Goal: Task Accomplishment & Management: Manage account settings

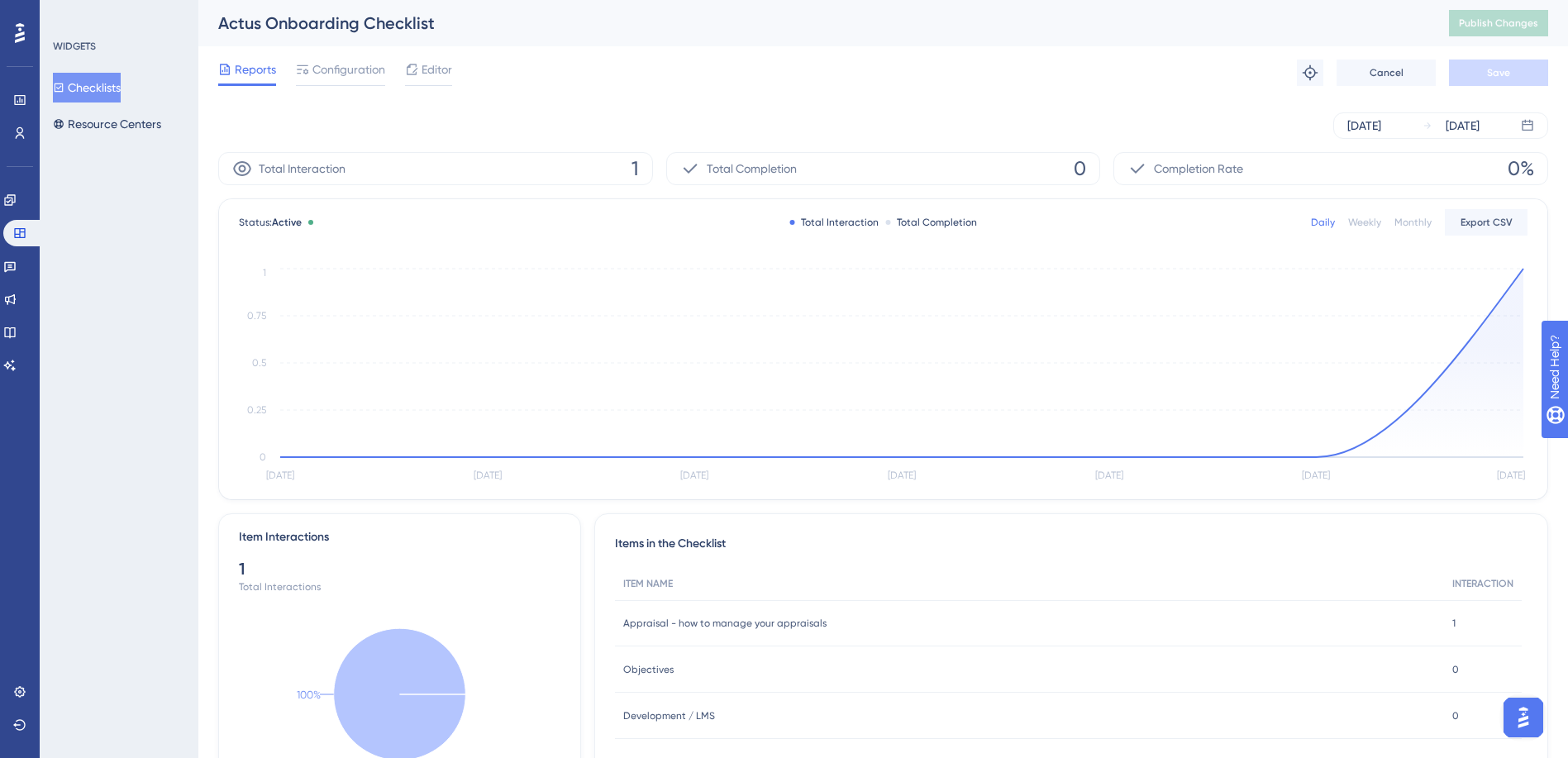
click at [121, 79] on button "Checklists" at bounding box center [87, 87] width 68 height 29
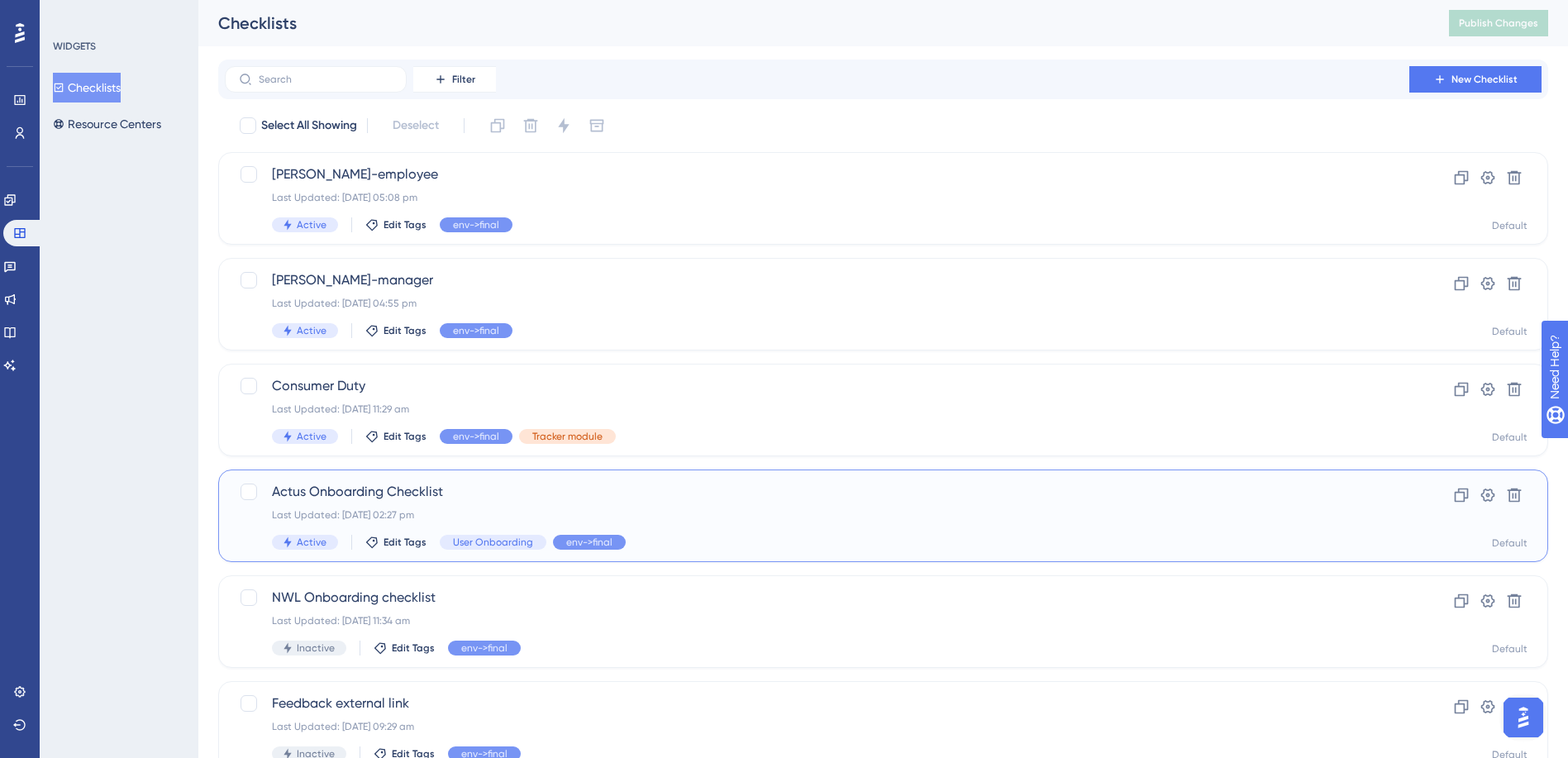
click at [364, 497] on span "Actus Onboarding Checklist" at bounding box center [816, 492] width 1090 height 20
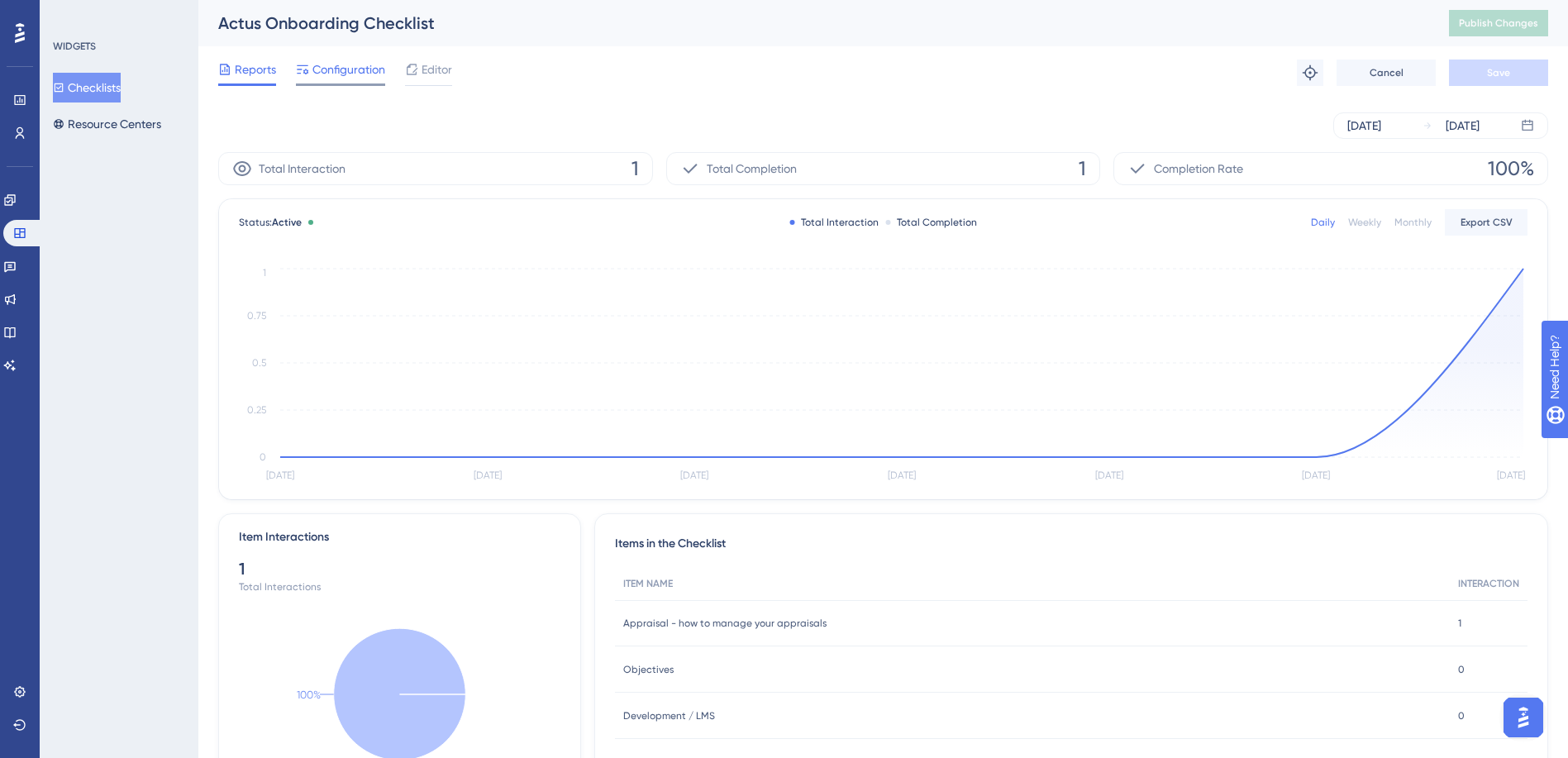
click at [363, 69] on span "Configuration" at bounding box center [348, 70] width 72 height 20
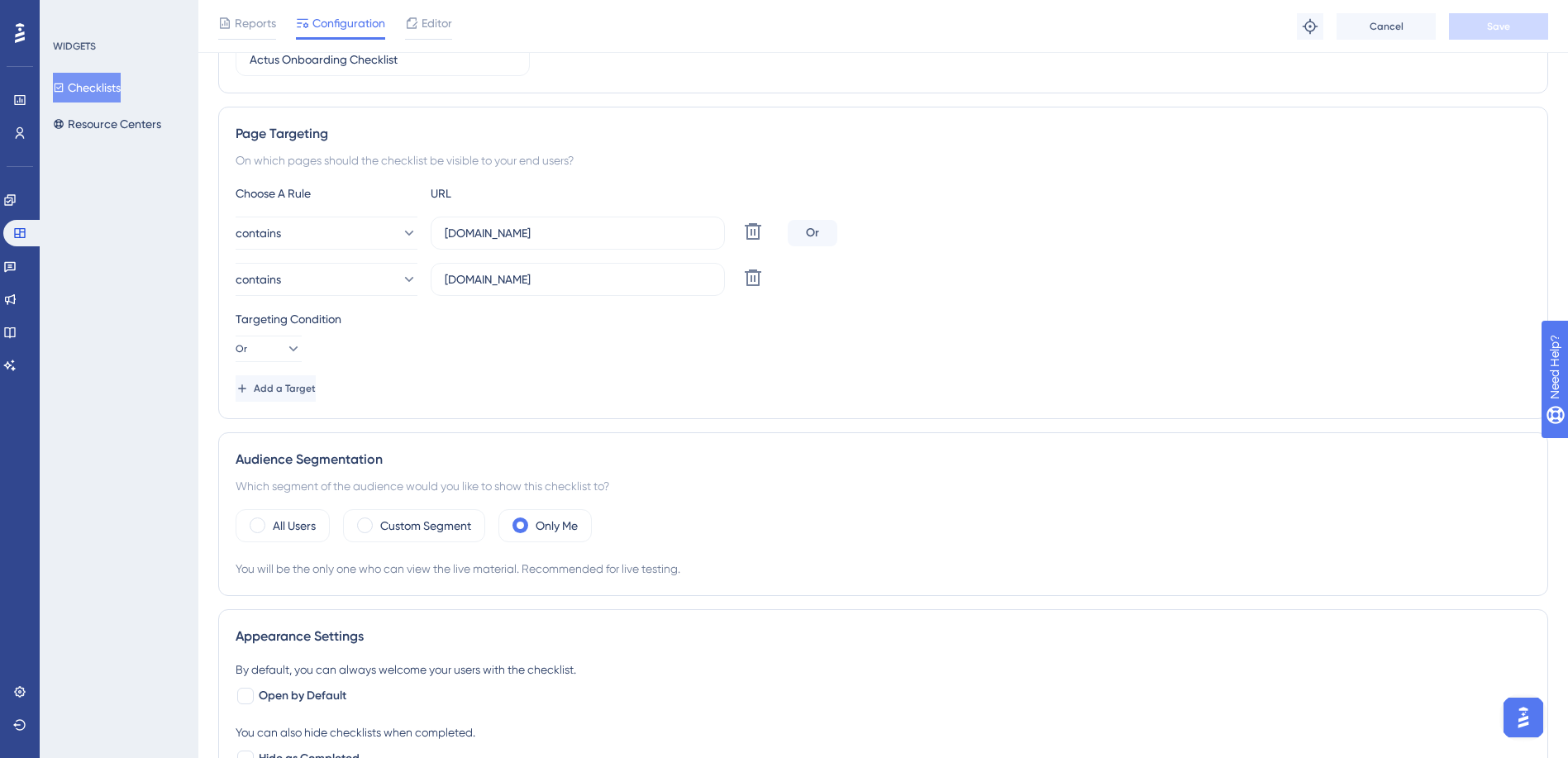
scroll to position [248, 0]
click at [371, 522] on span at bounding box center [365, 523] width 16 height 16
click at [378, 517] on input "radio" at bounding box center [378, 517] width 0 height 0
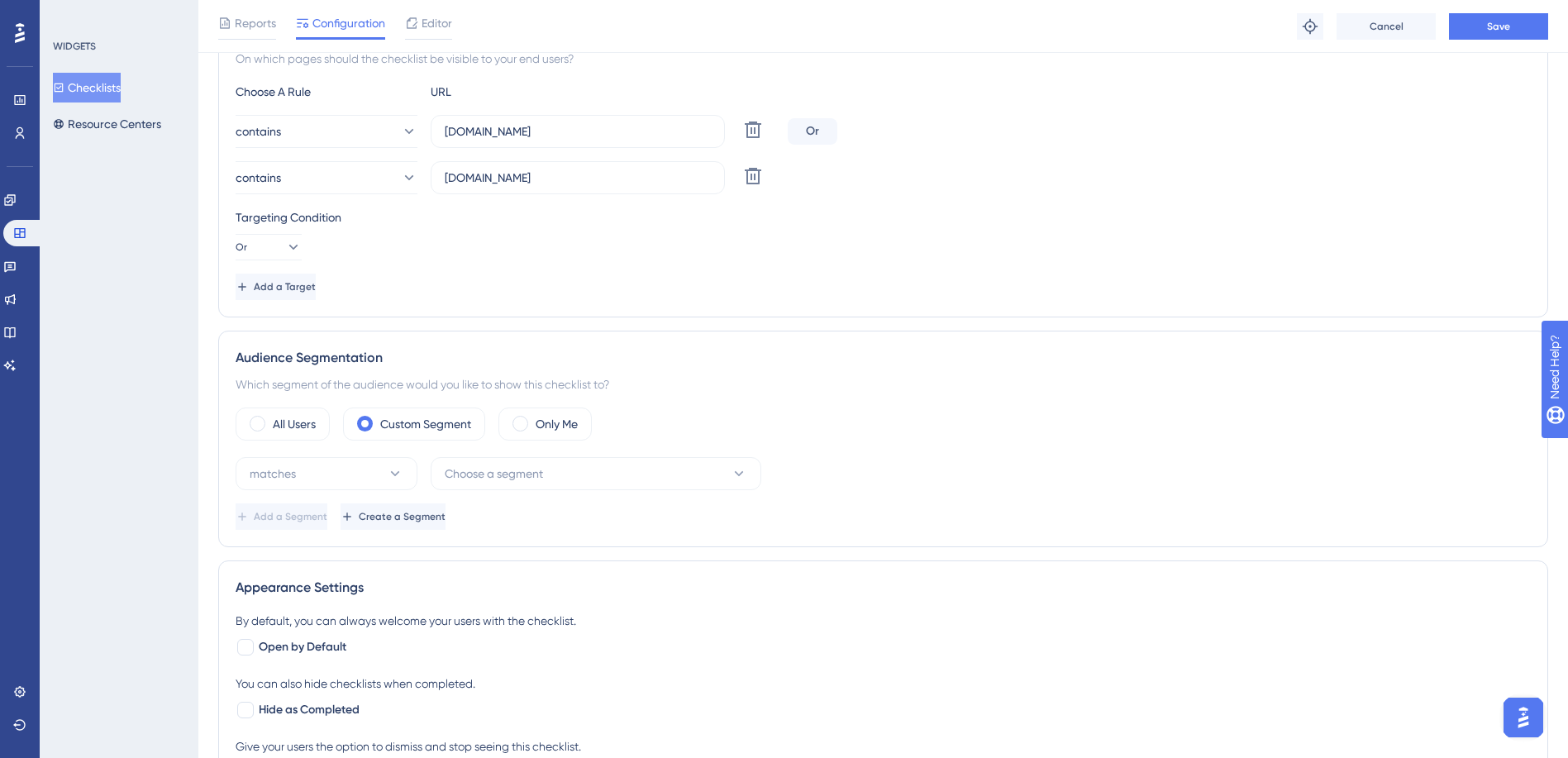
scroll to position [413, 0]
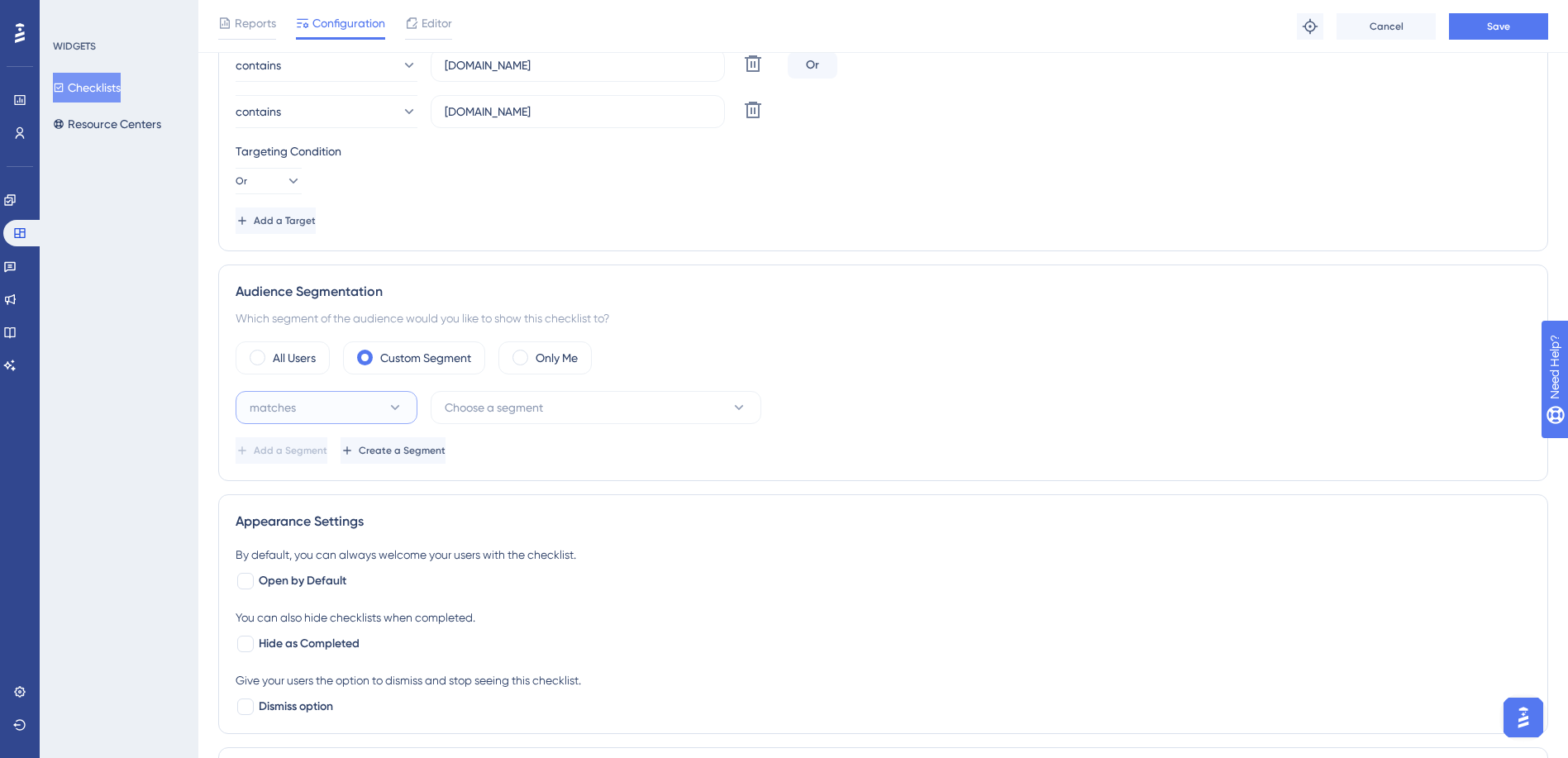
click at [371, 411] on button "matches" at bounding box center [327, 407] width 182 height 33
click at [328, 462] on div "matches matches" at bounding box center [327, 457] width 161 height 33
click at [538, 411] on span "Choose a segment" at bounding box center [494, 407] width 98 height 20
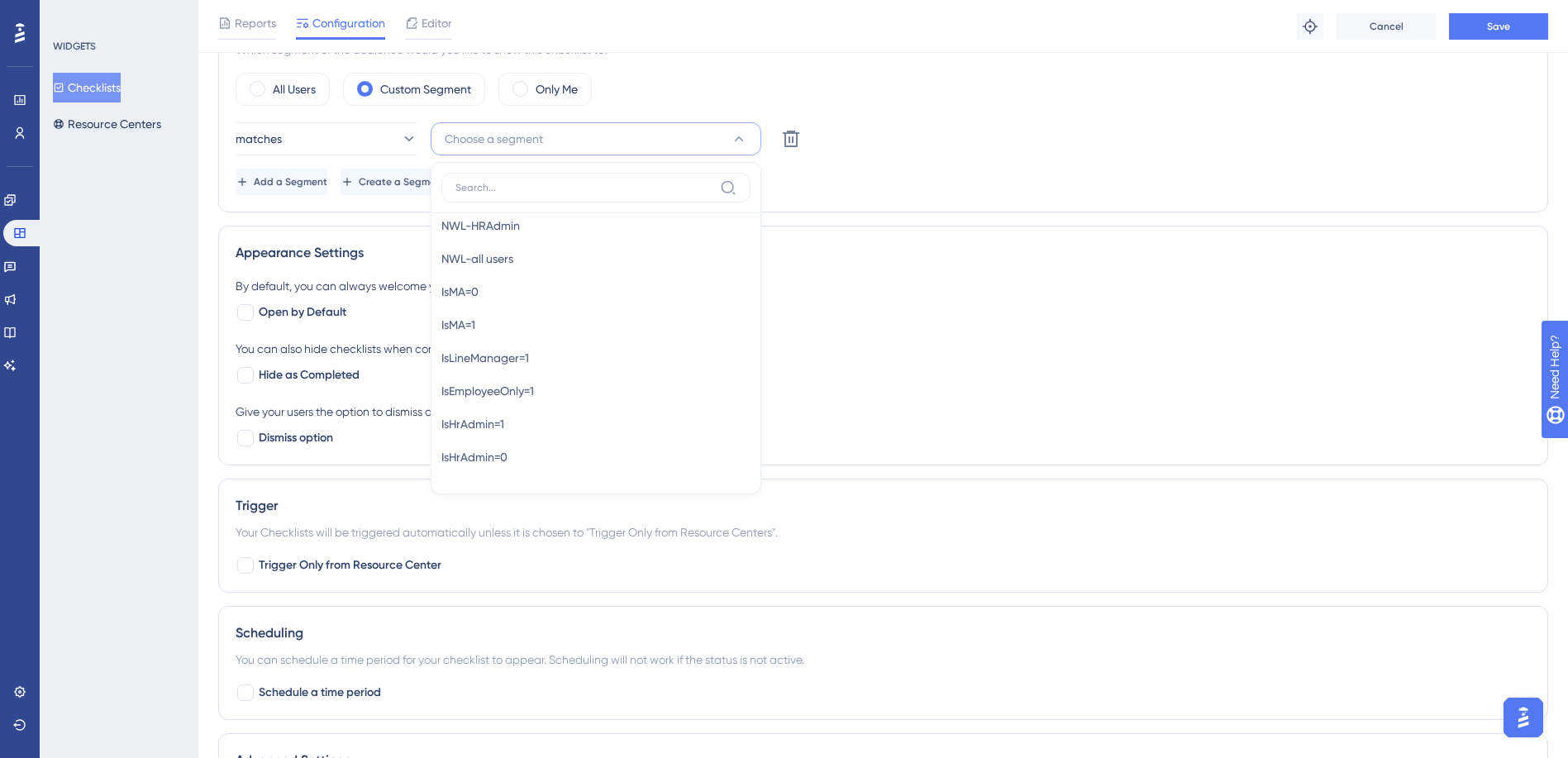
scroll to position [763, 0]
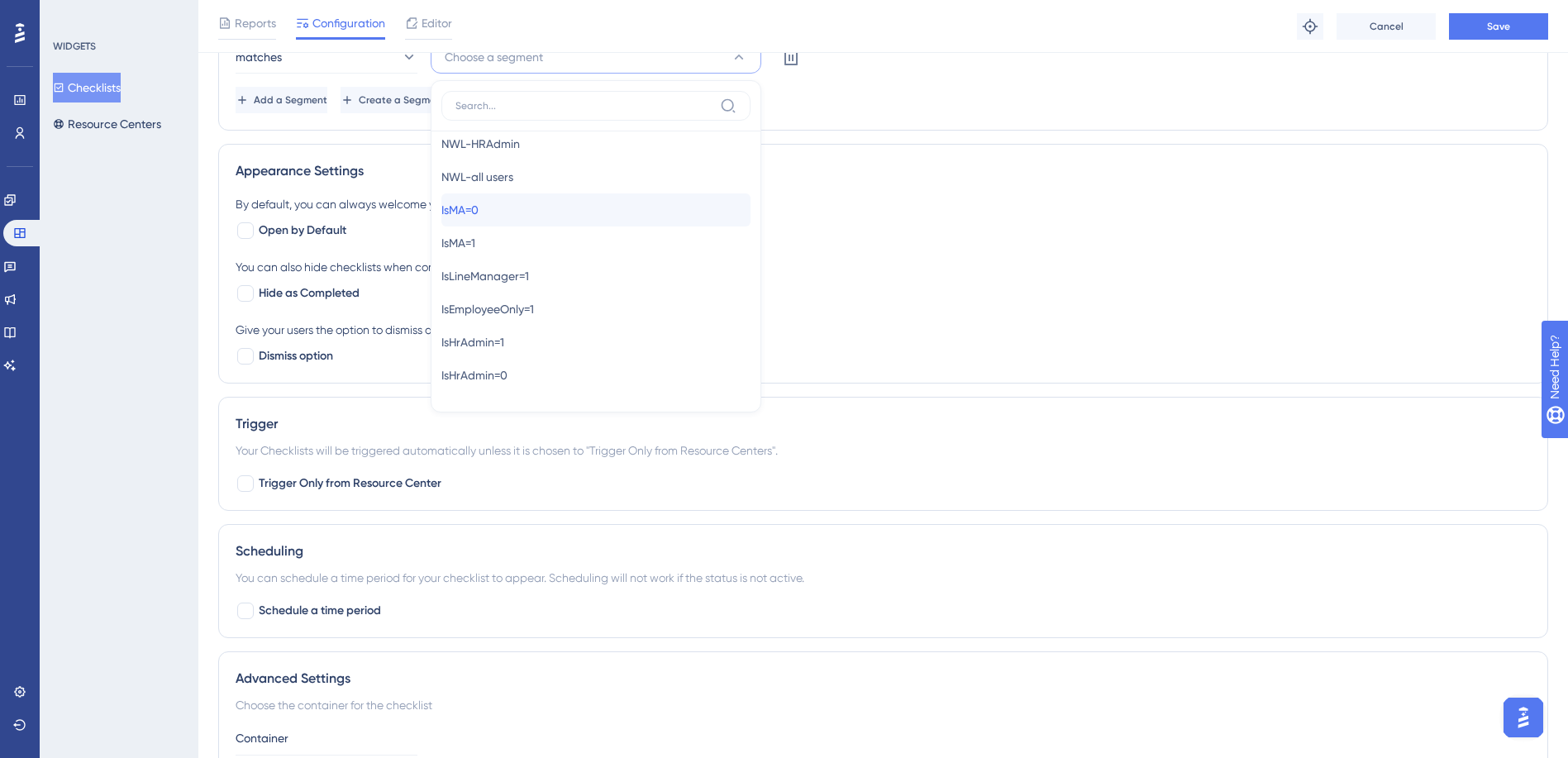
click at [517, 211] on div "IsMA=0 IsMA=0" at bounding box center [596, 210] width 309 height 33
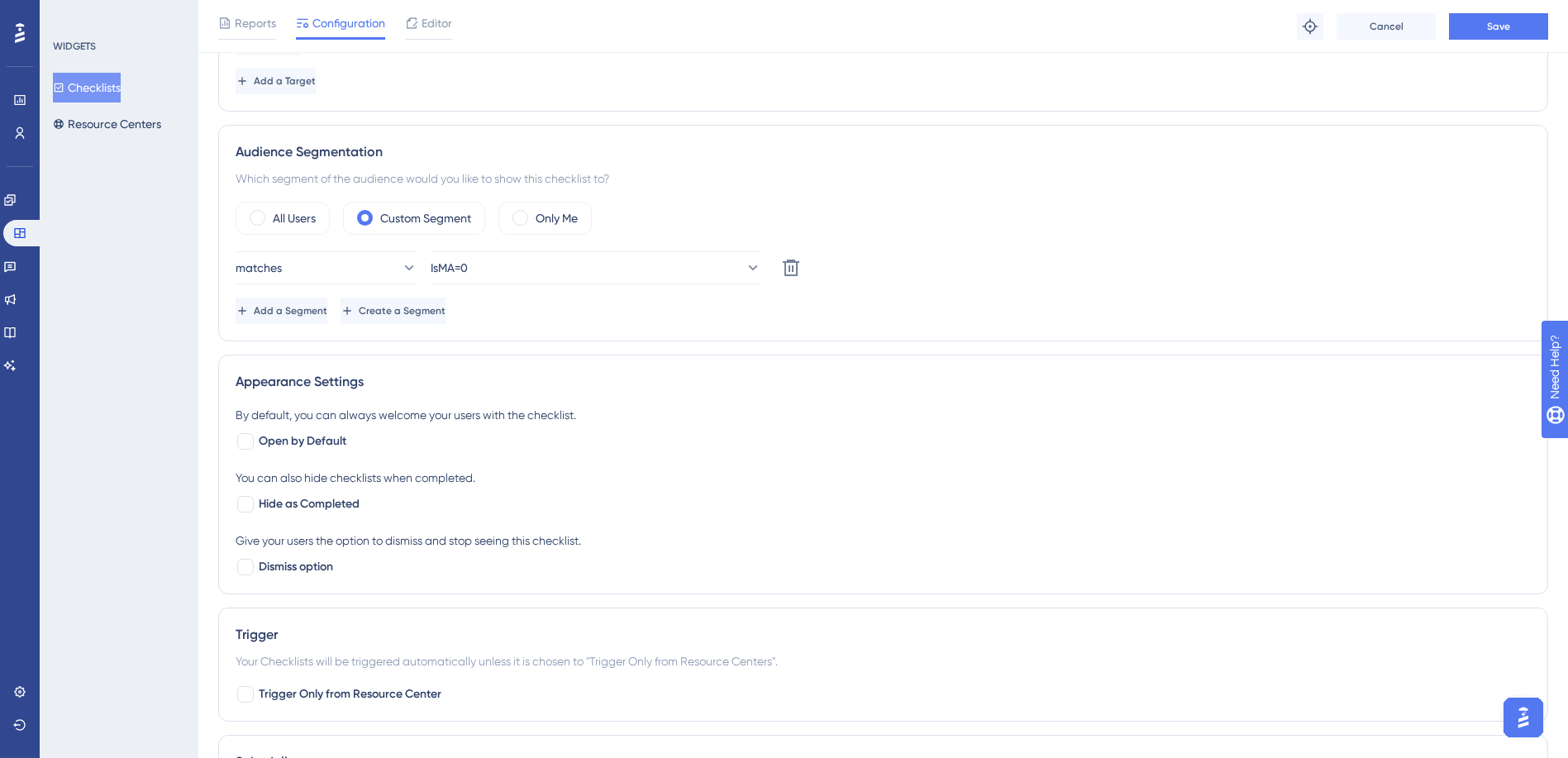
scroll to position [516, 0]
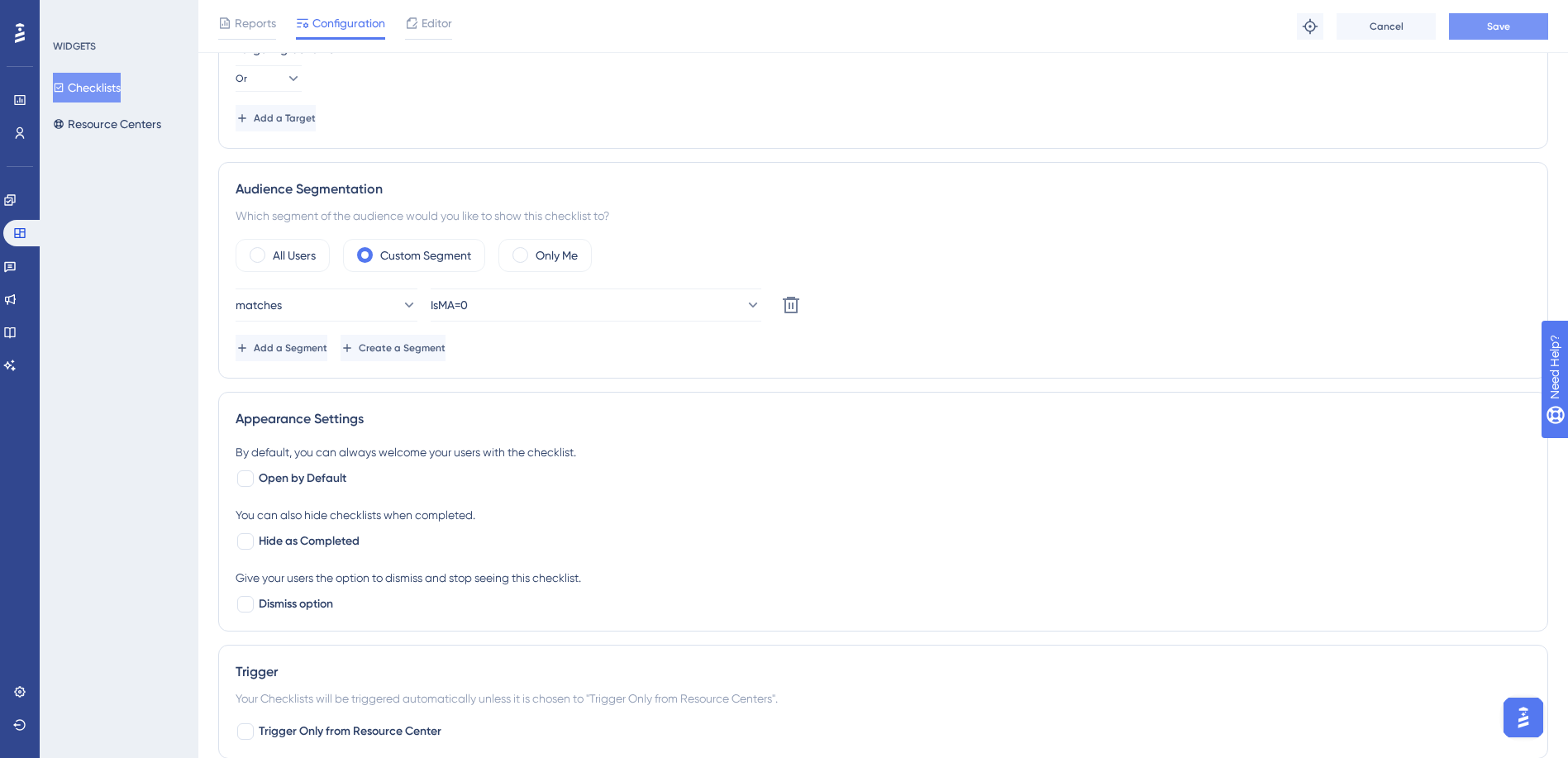
click at [1489, 27] on span "Save" at bounding box center [1498, 26] width 23 height 13
click at [536, 261] on div "Only Me" at bounding box center [545, 254] width 94 height 33
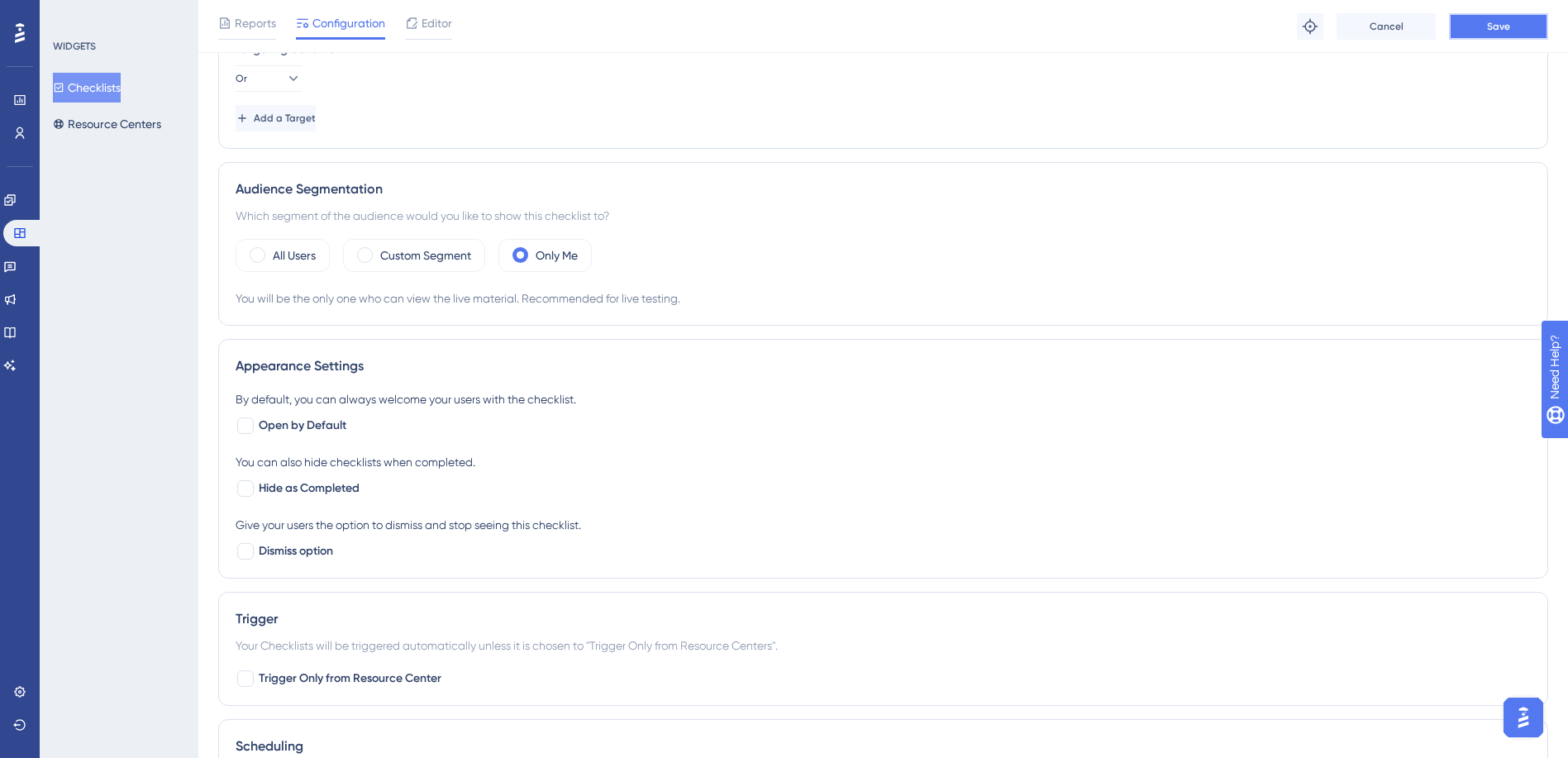
click at [1509, 25] on span "Save" at bounding box center [1498, 26] width 23 height 13
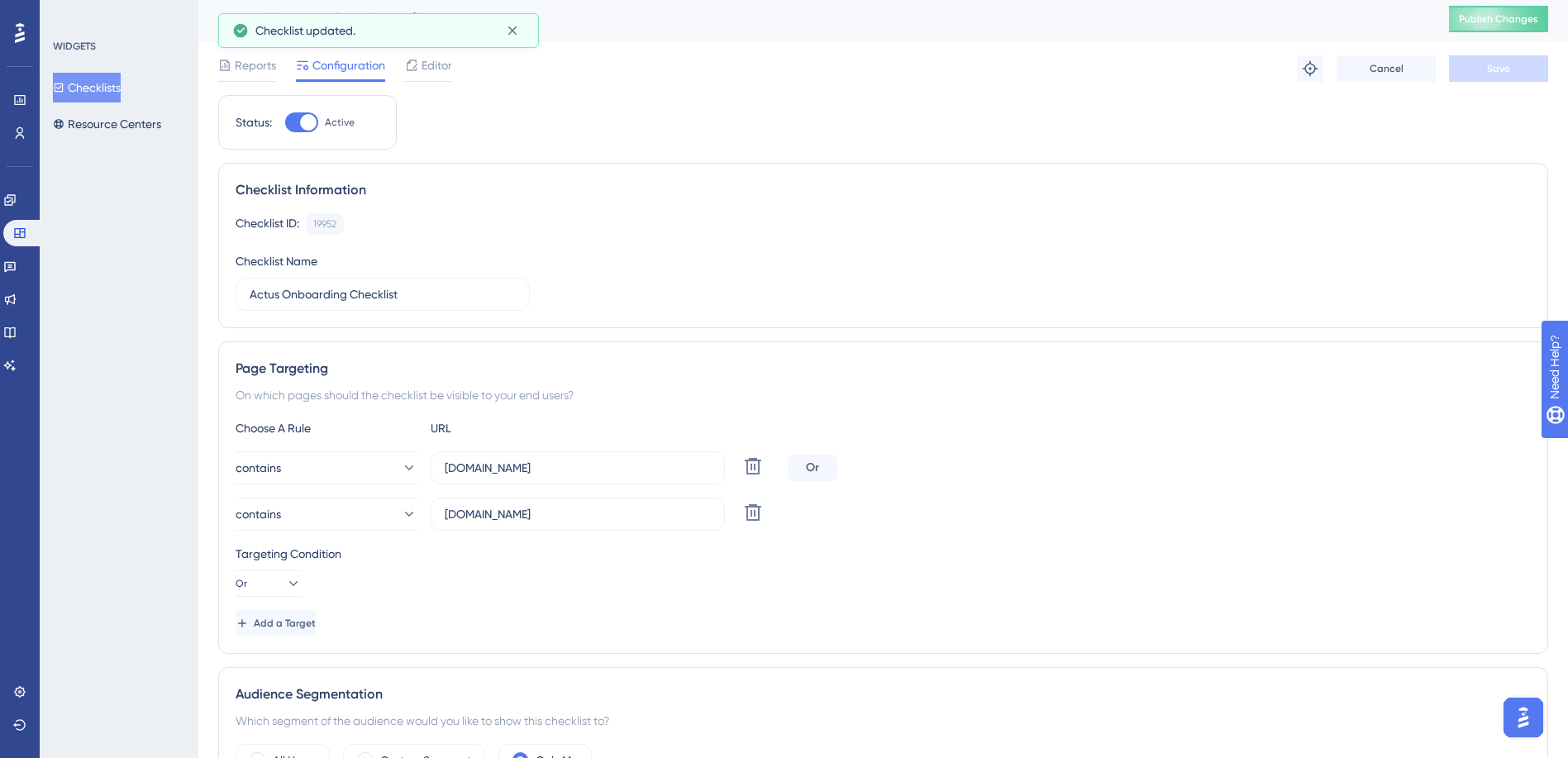
scroll to position [0, 0]
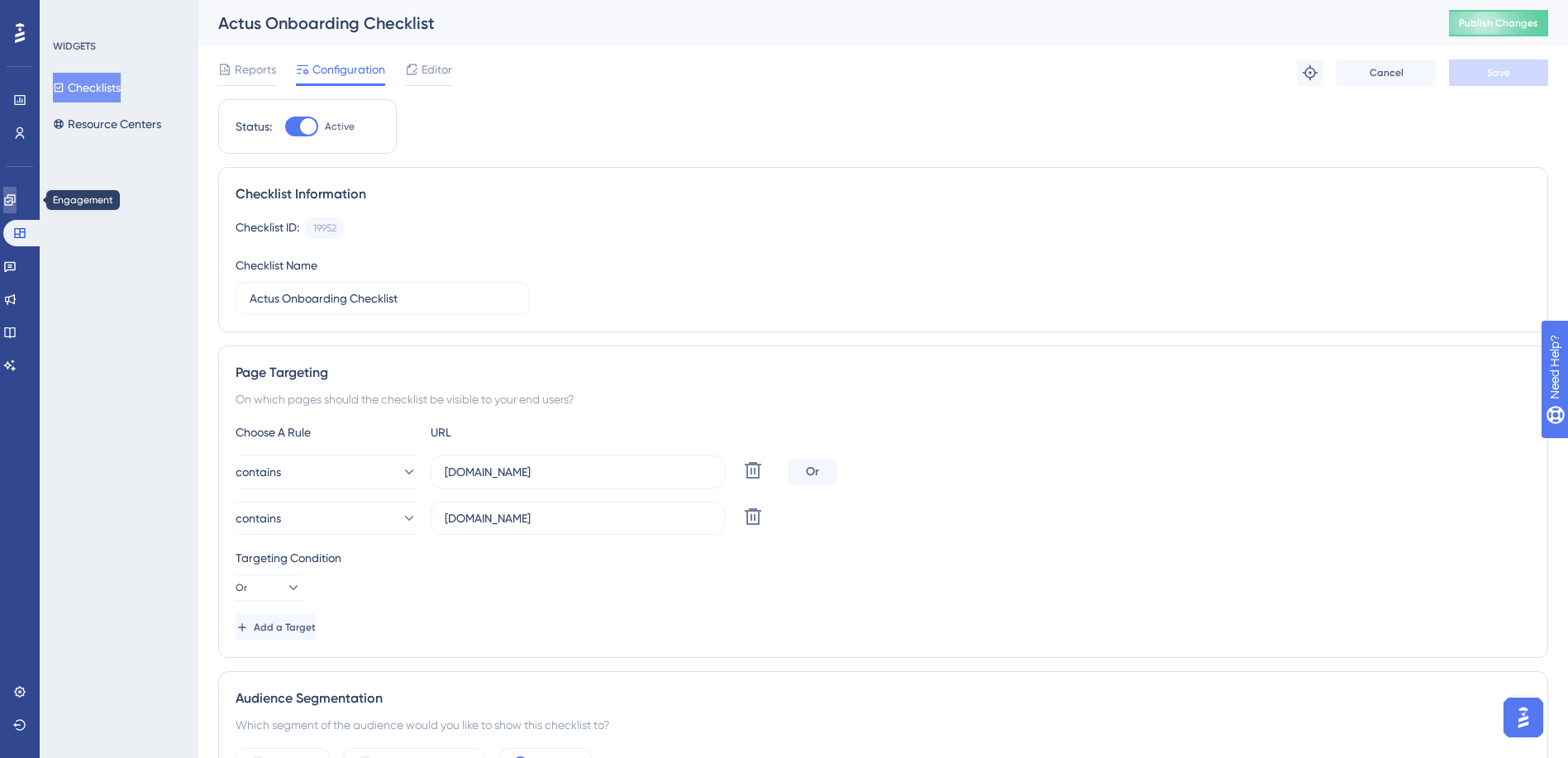
click at [15, 205] on icon at bounding box center [10, 199] width 11 height 11
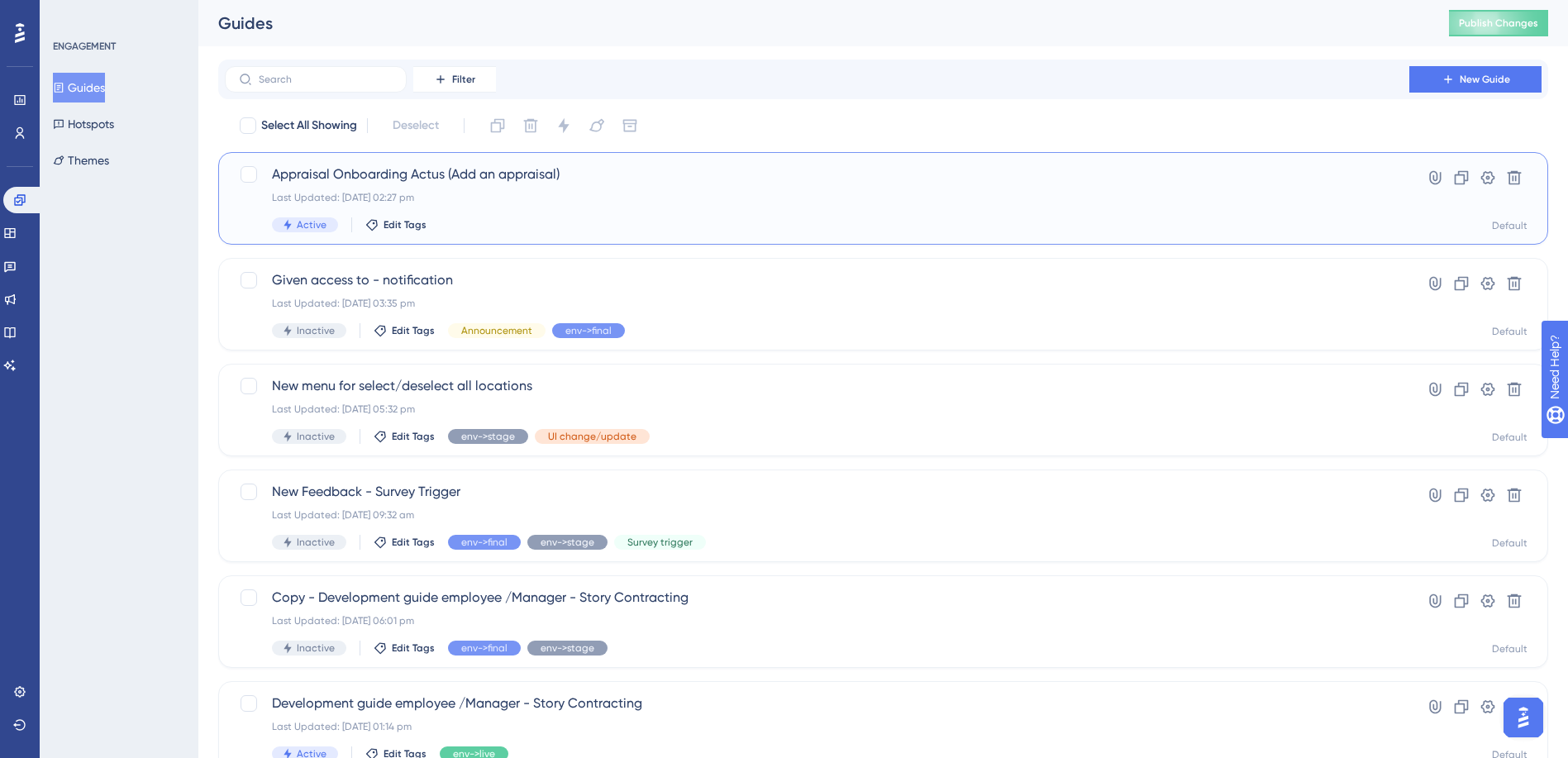
click at [327, 191] on div "Last Updated: [DATE] 02:27 pm" at bounding box center [816, 197] width 1090 height 13
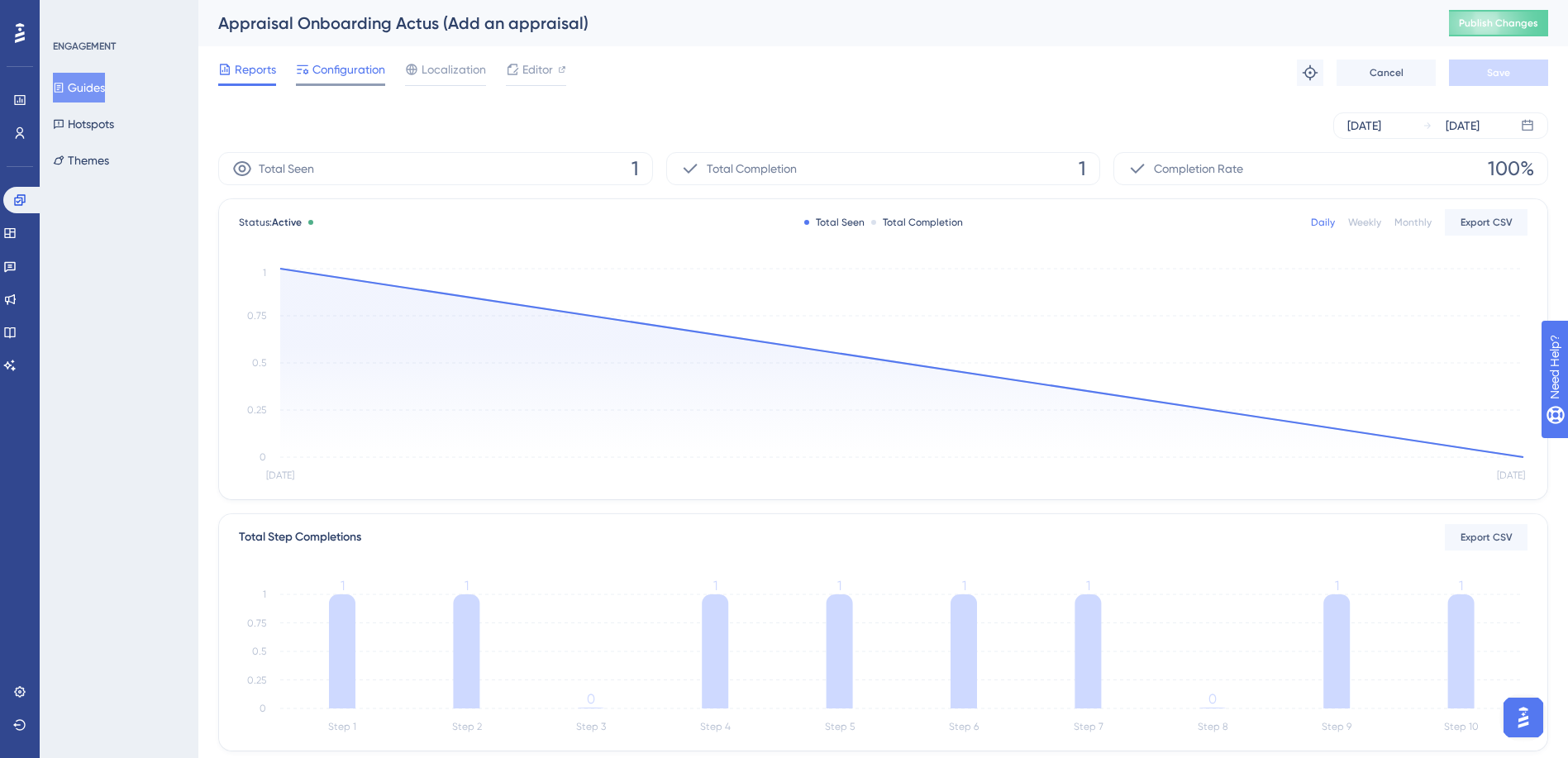
click at [351, 65] on span "Configuration" at bounding box center [348, 70] width 72 height 20
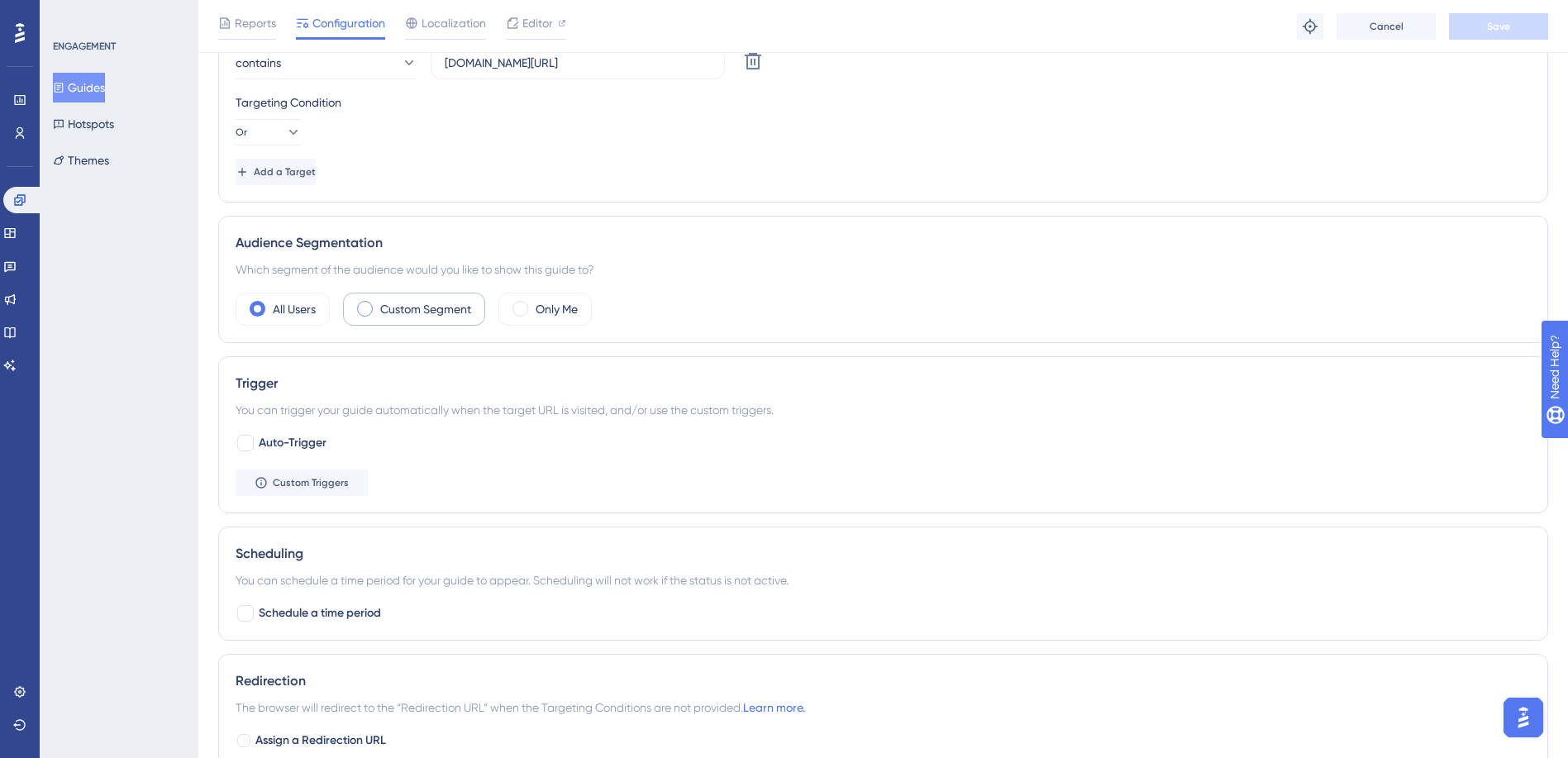
scroll to position [661, 0]
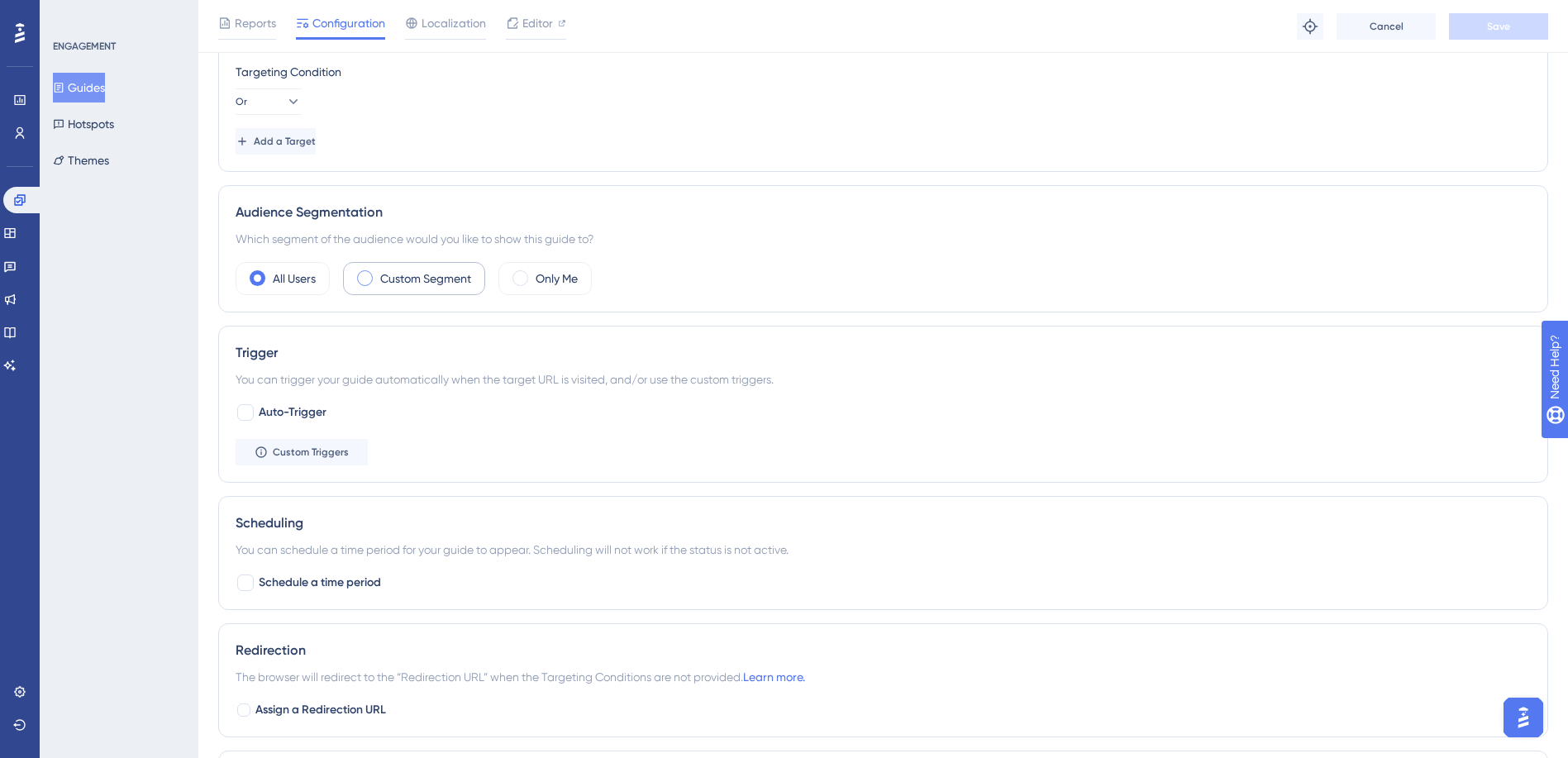
click at [382, 283] on label "Custom Segment" at bounding box center [426, 279] width 91 height 20
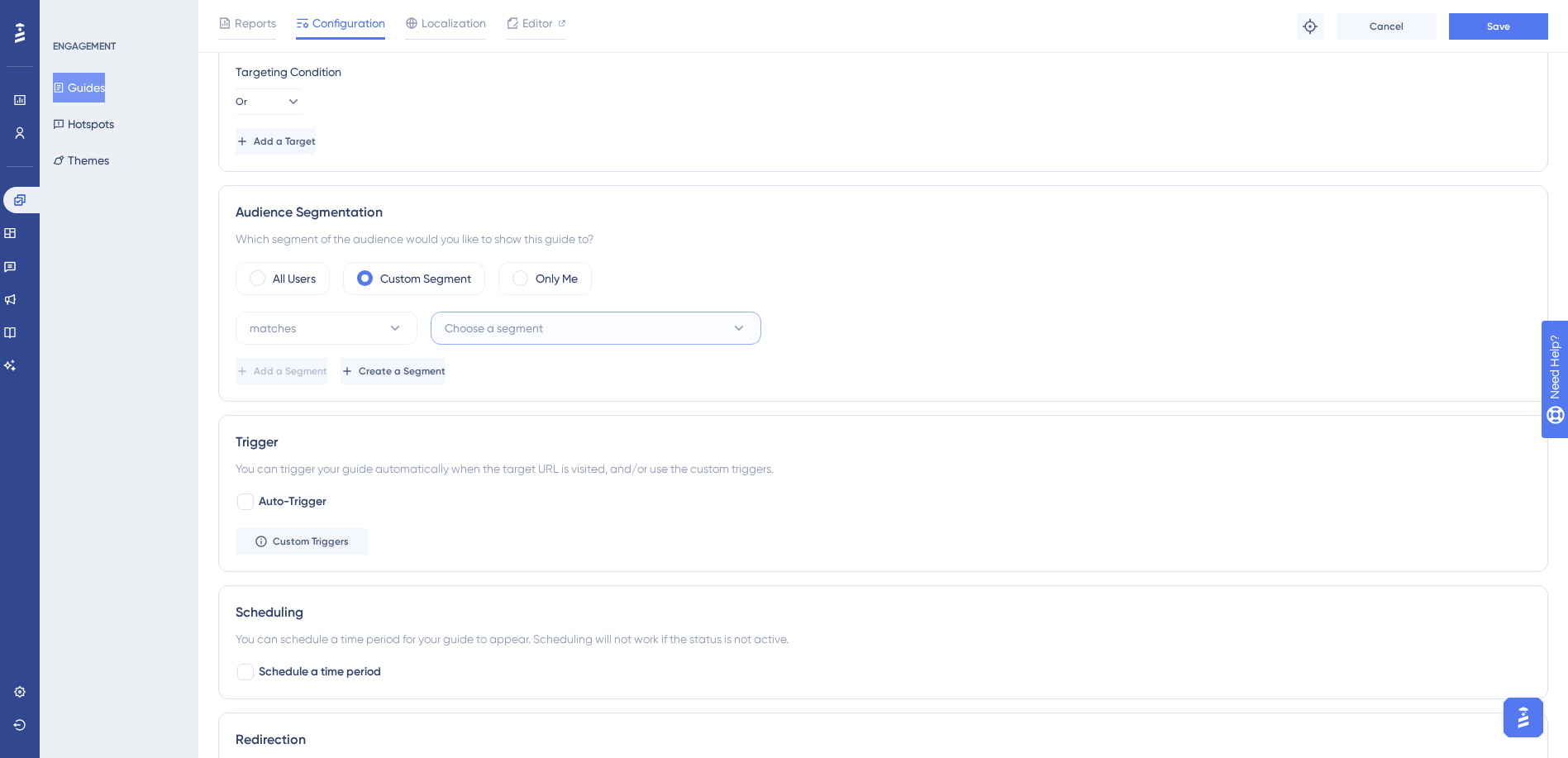
click at [489, 325] on span "Choose a segment" at bounding box center [494, 328] width 98 height 20
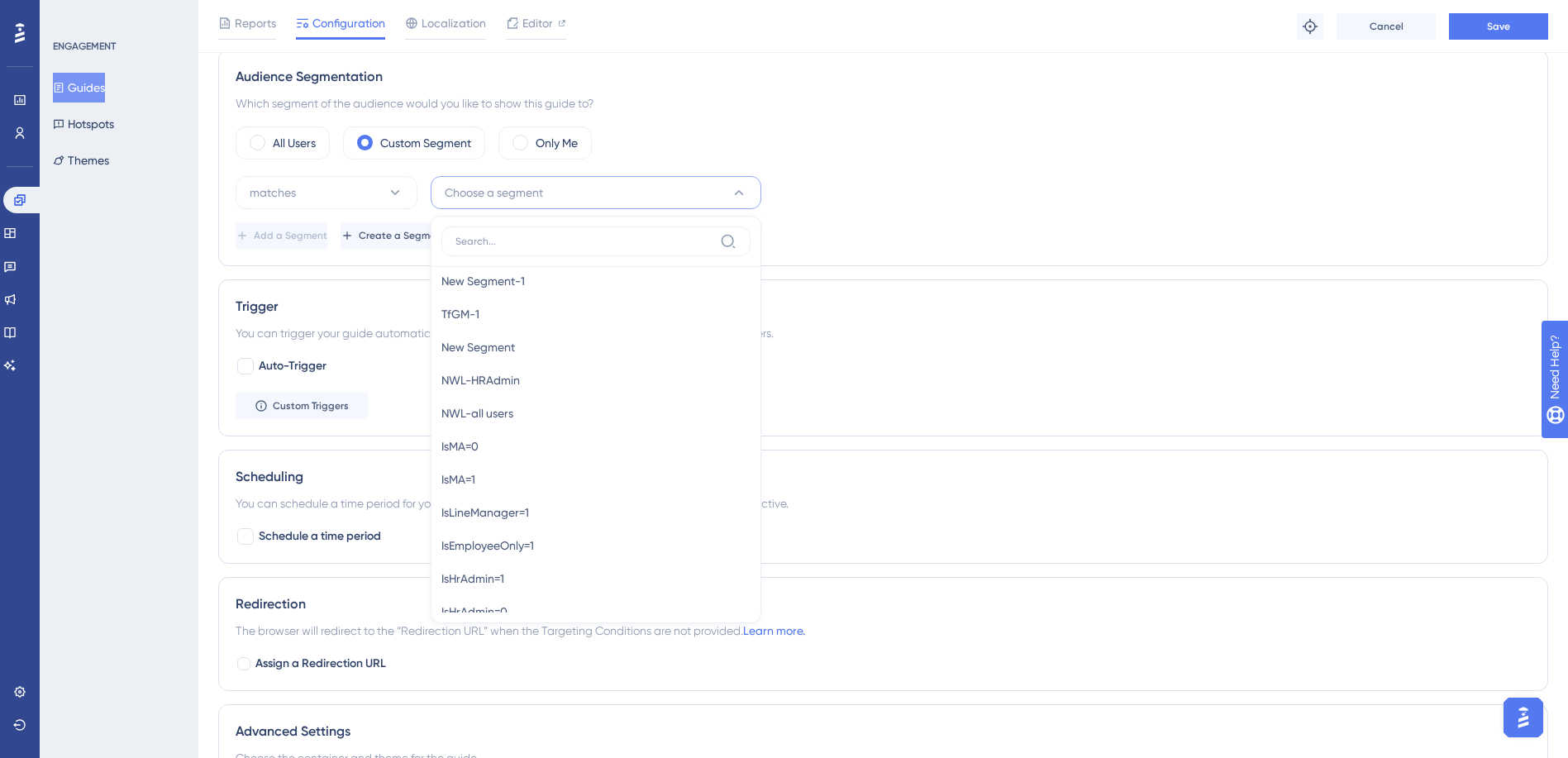
scroll to position [633, 0]
click at [560, 522] on div "IsEmployeeOnly=1 IsEmployeeOnly=1" at bounding box center [596, 520] width 309 height 33
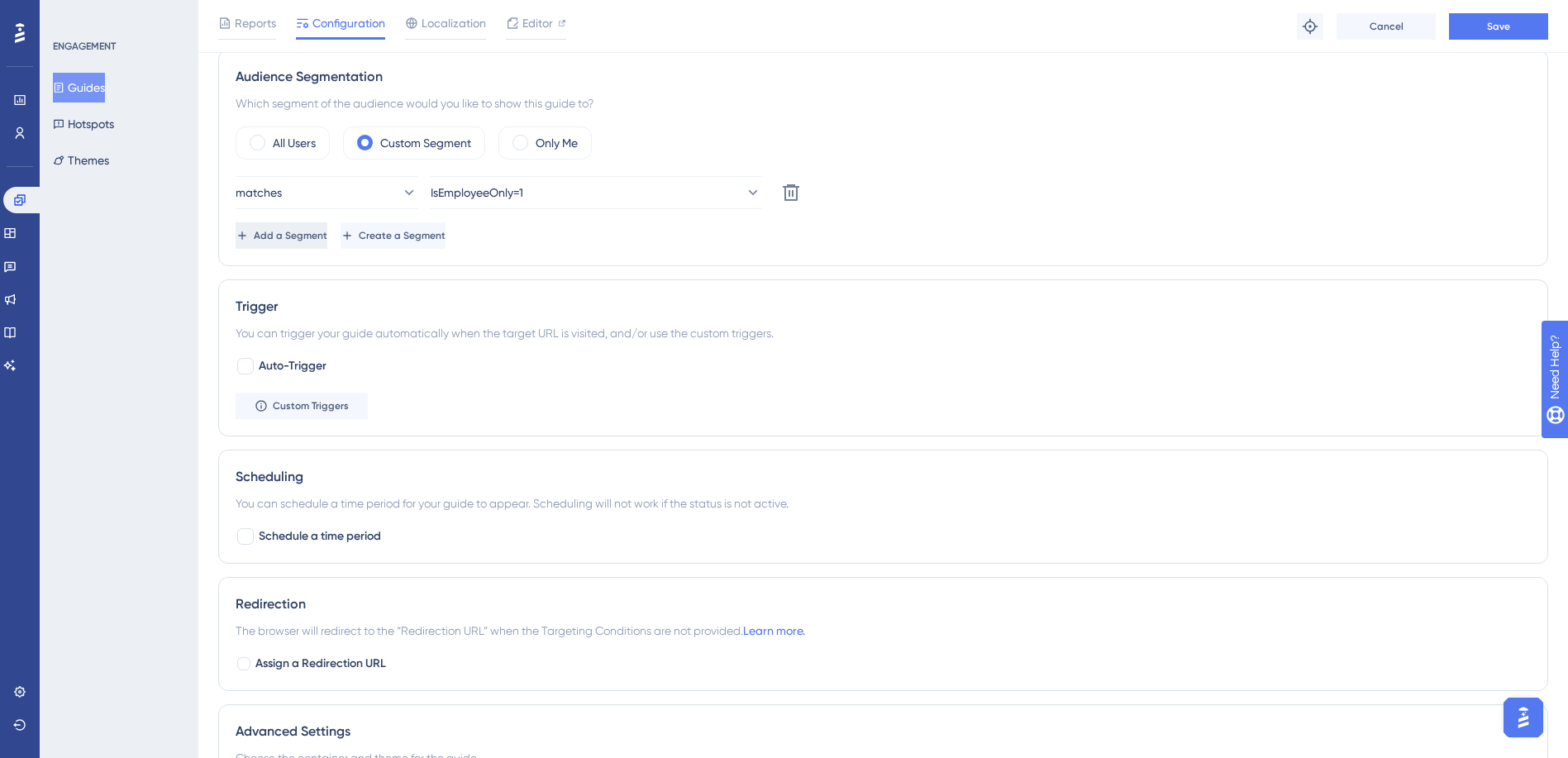
click at [309, 233] on span "Add a Segment" at bounding box center [290, 235] width 73 height 13
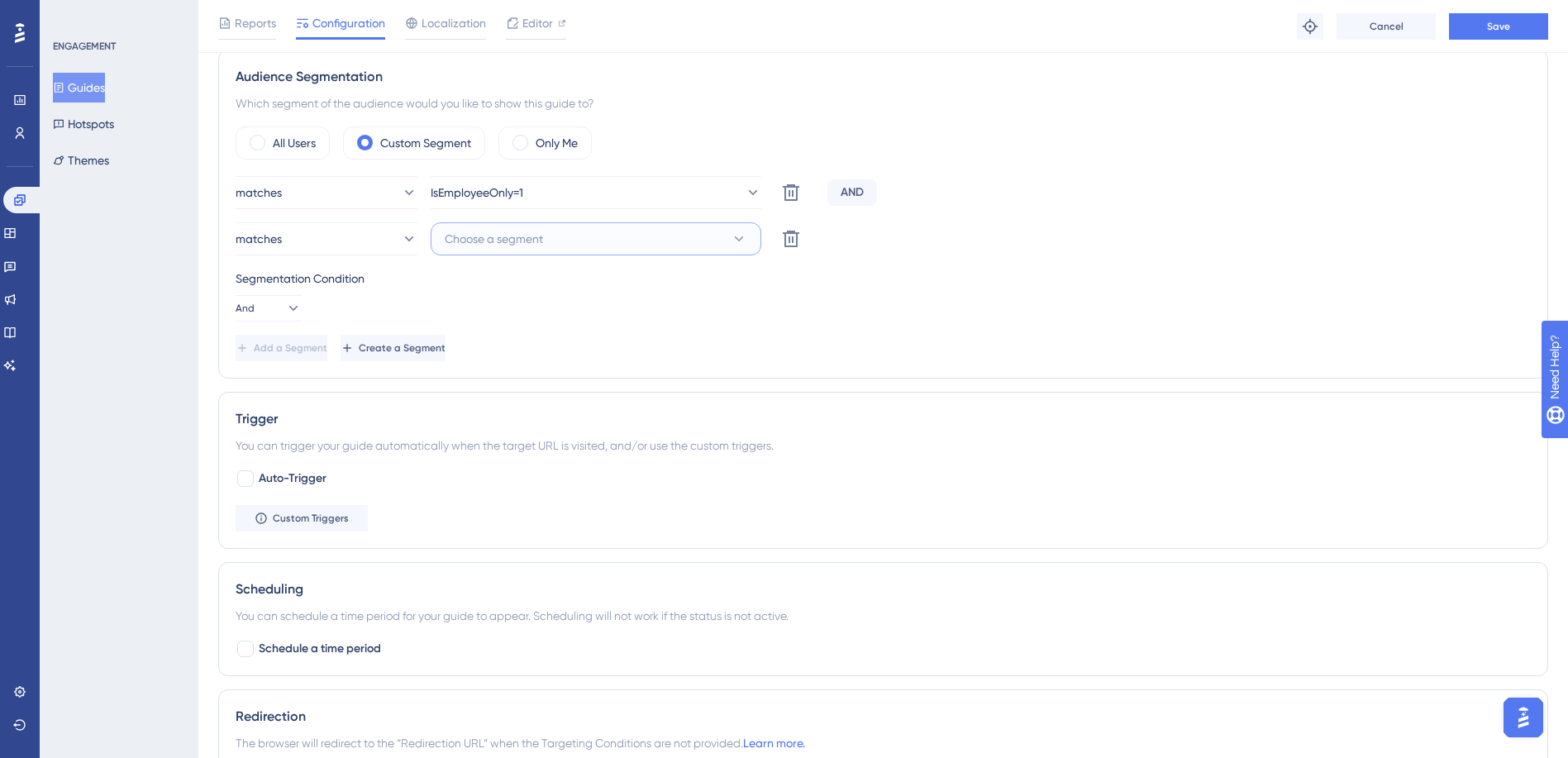
click at [530, 234] on span "Choose a segment" at bounding box center [494, 238] width 98 height 20
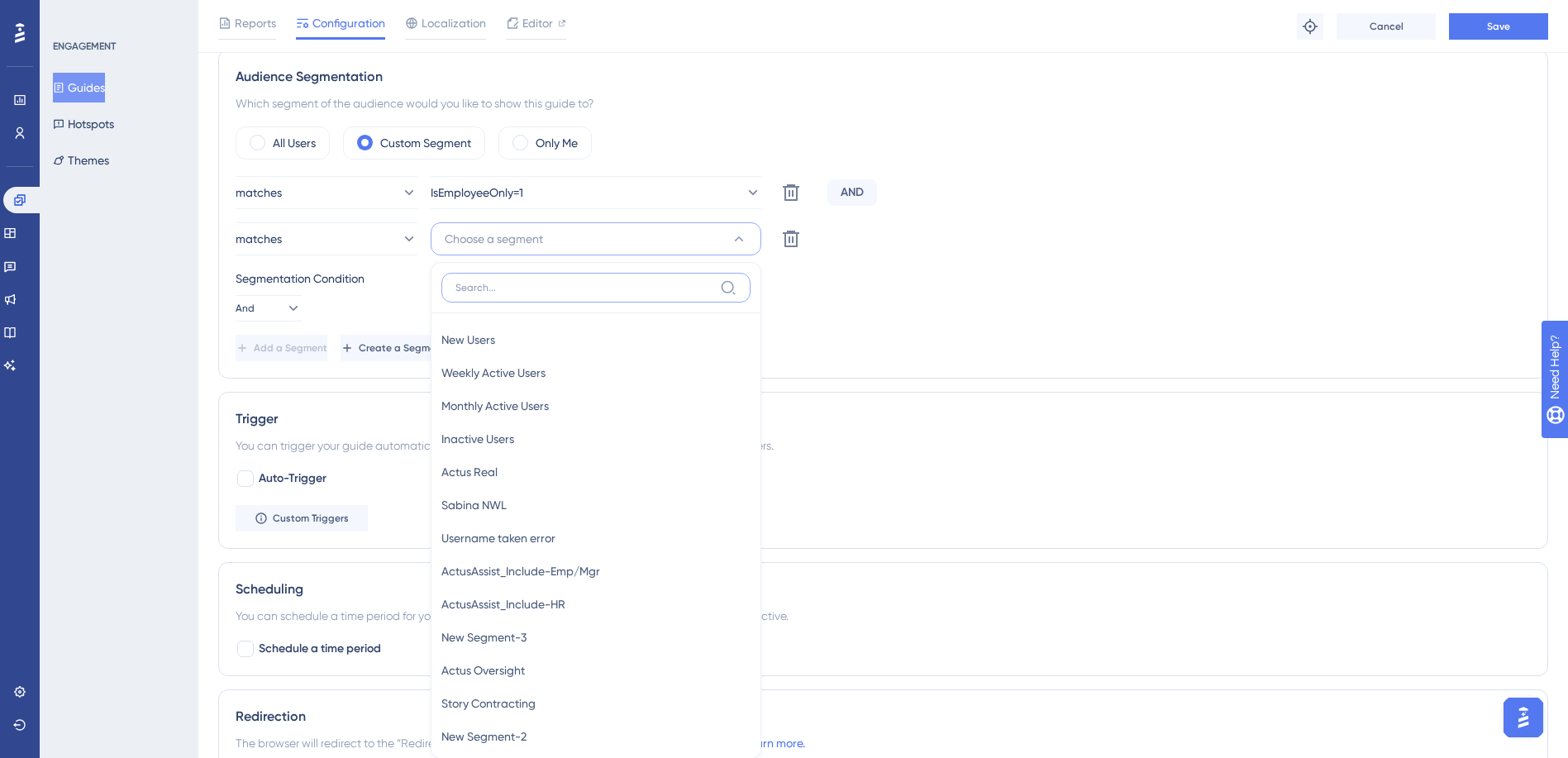
scroll to position [822, 0]
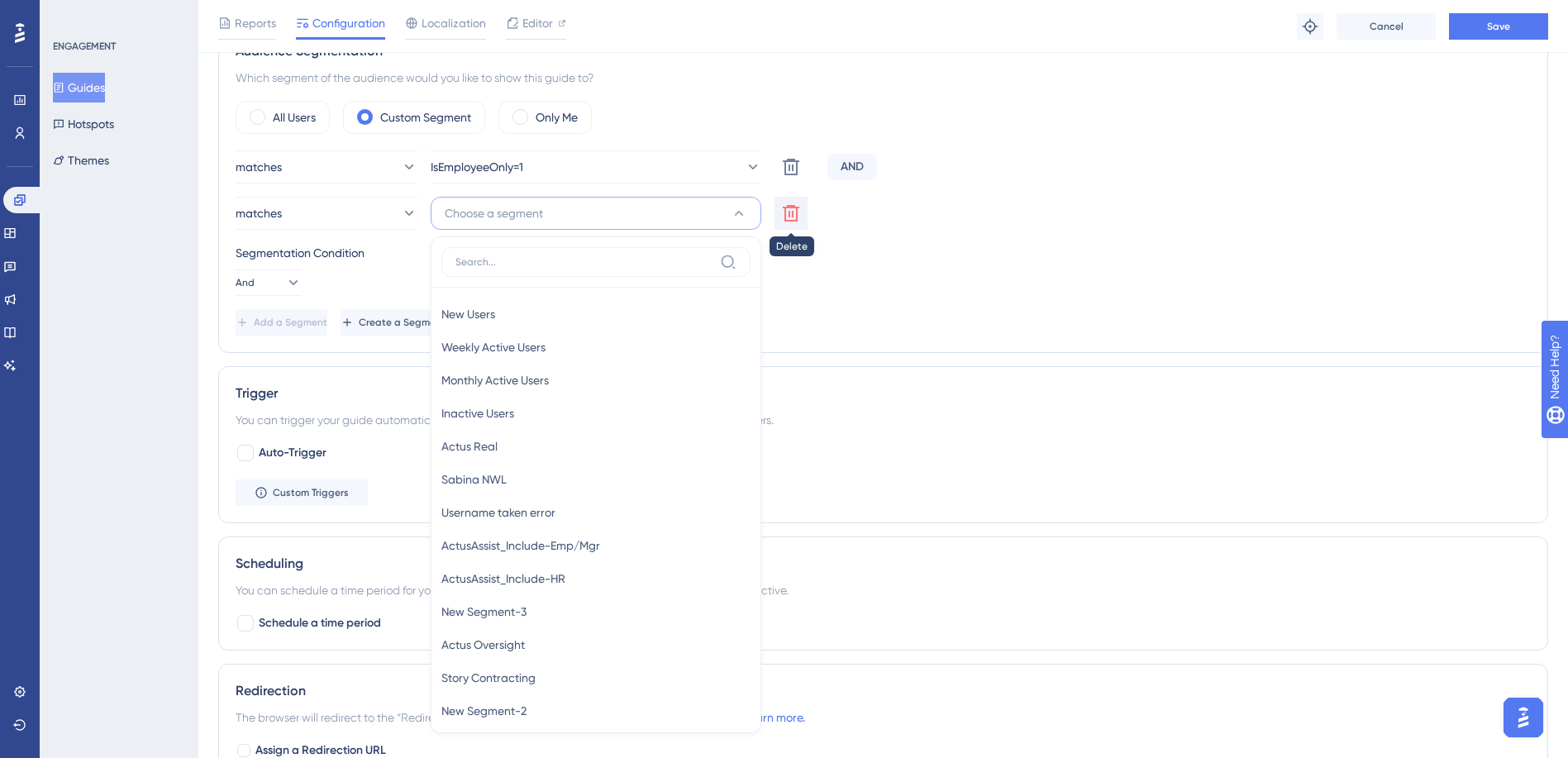
click at [785, 207] on icon at bounding box center [790, 213] width 17 height 17
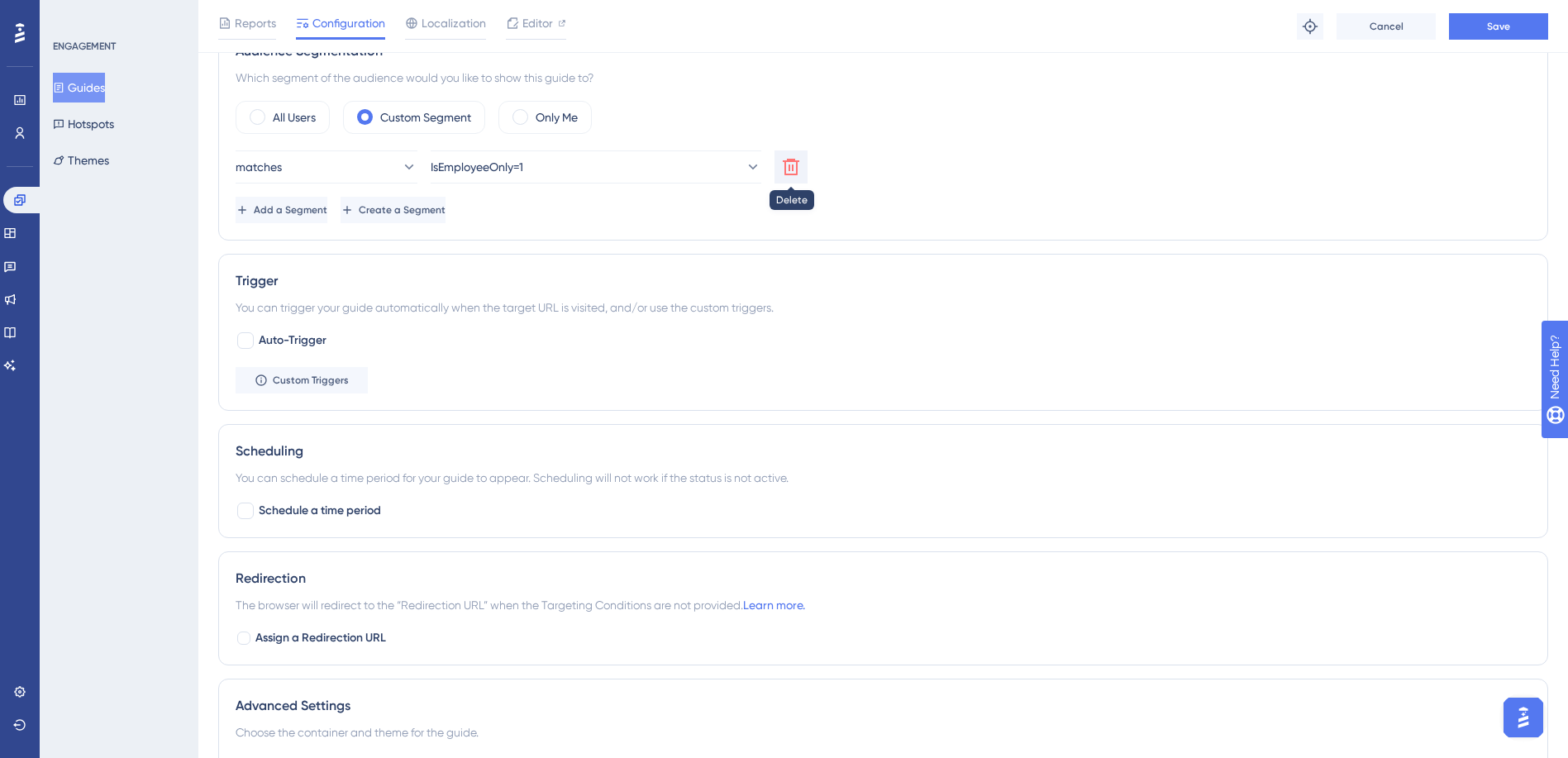
click at [793, 170] on icon at bounding box center [790, 167] width 17 height 17
click at [288, 116] on label "All Users" at bounding box center [294, 117] width 43 height 20
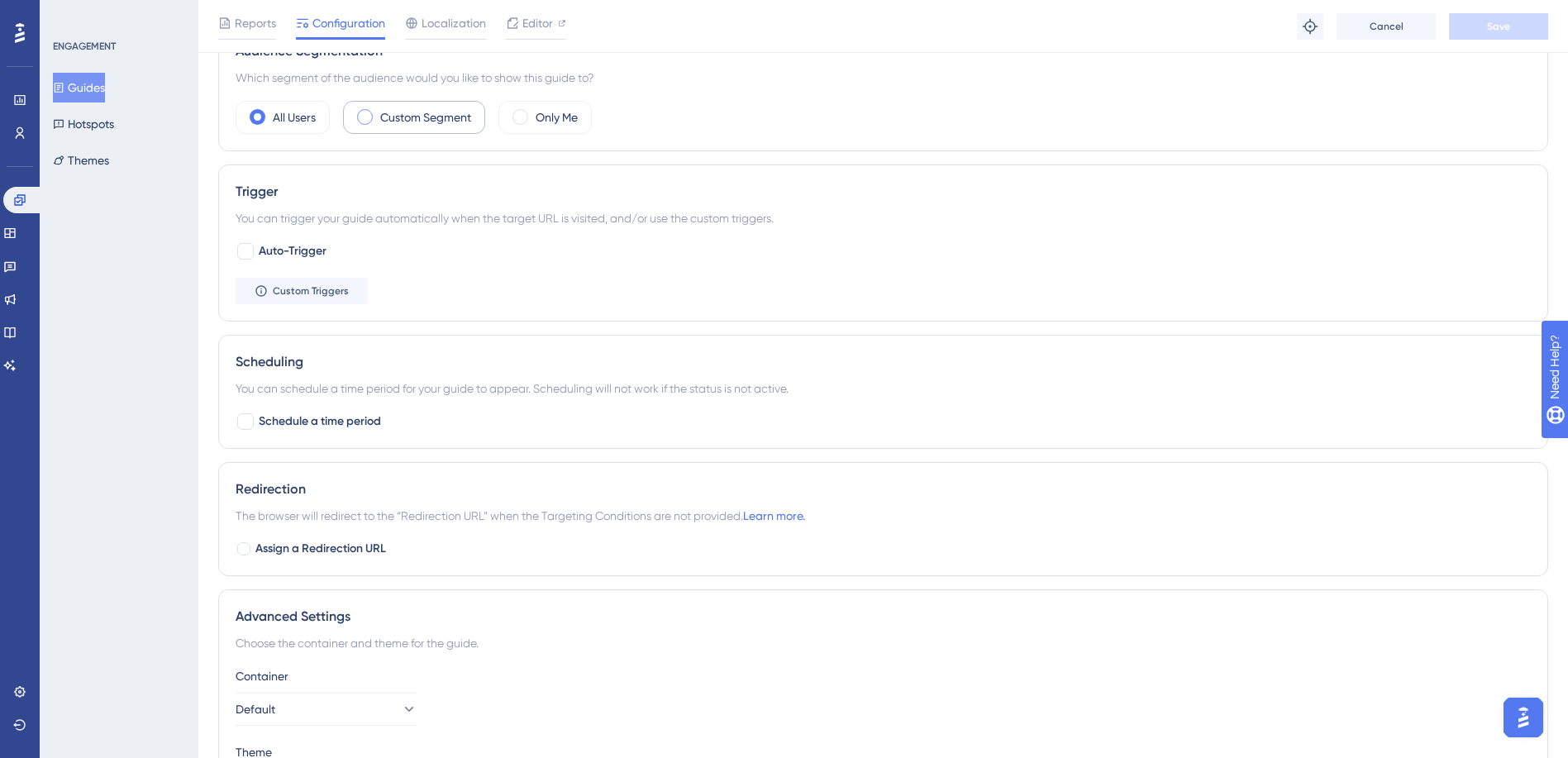
click at [392, 129] on div "Custom Segment" at bounding box center [413, 117] width 142 height 33
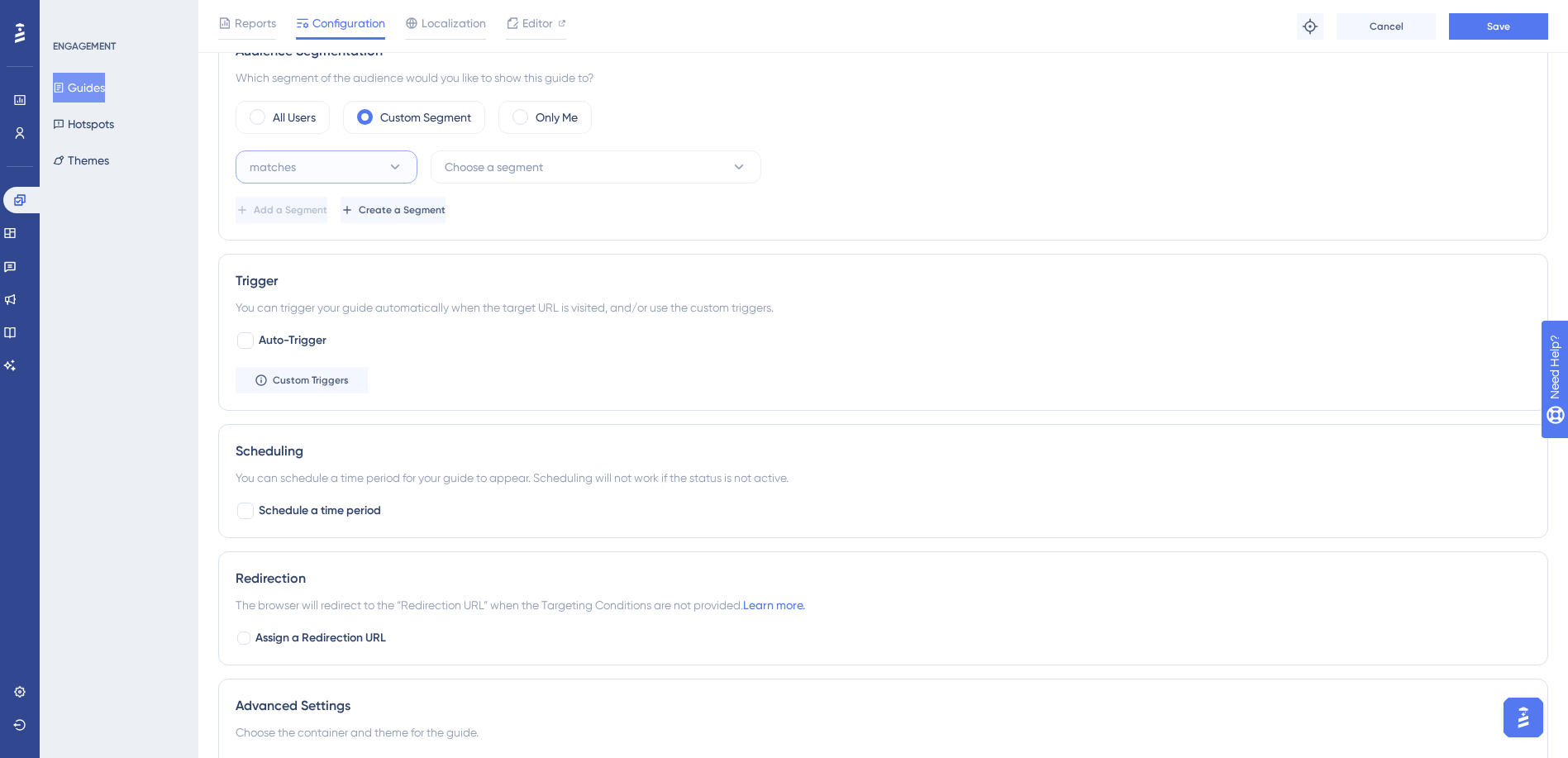
click at [379, 165] on button "matches" at bounding box center [327, 166] width 182 height 33
click at [1392, 15] on button "Cancel" at bounding box center [1386, 27] width 99 height 27
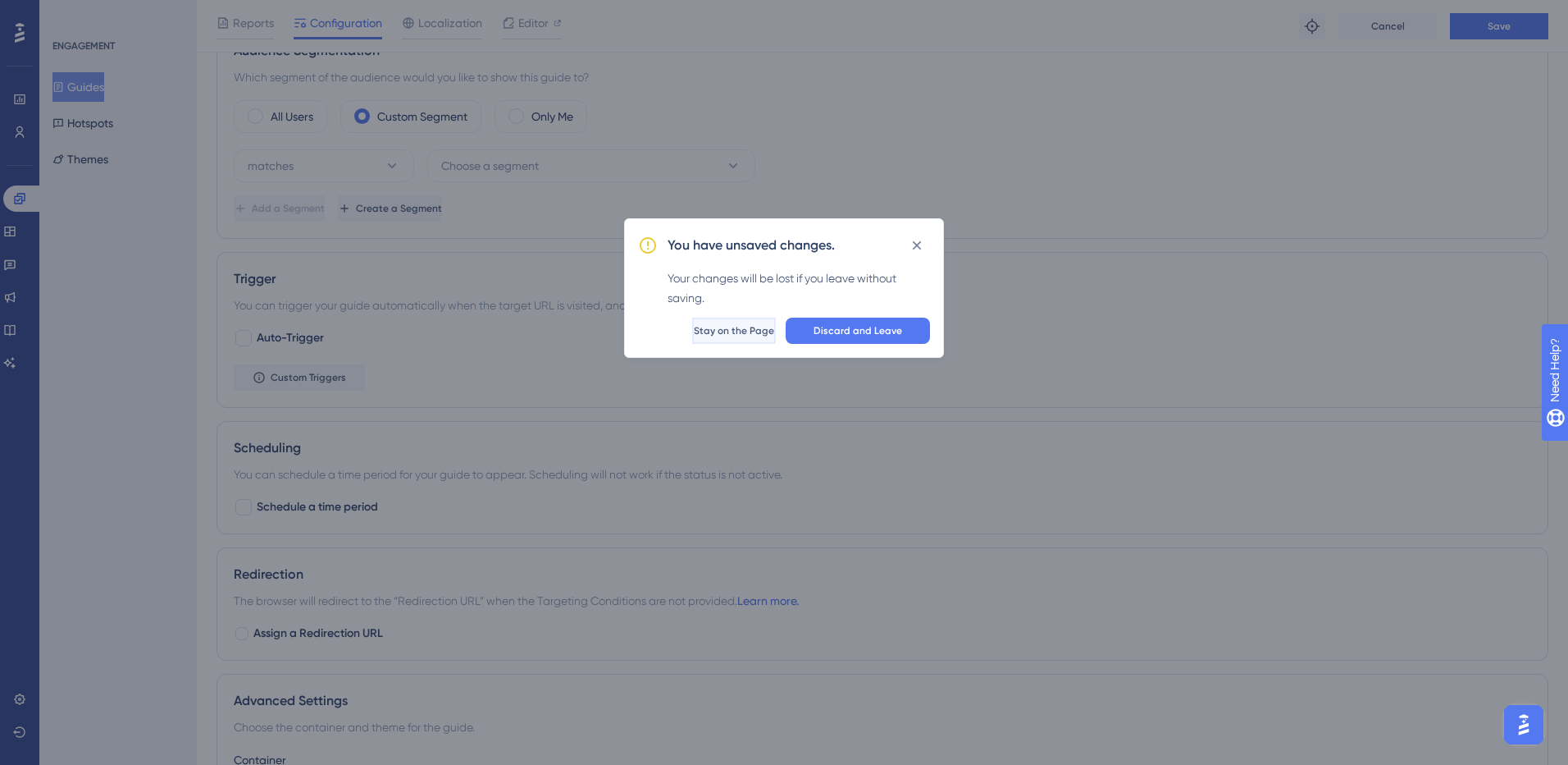
click at [756, 336] on button "Stay on the Page" at bounding box center [734, 331] width 83 height 27
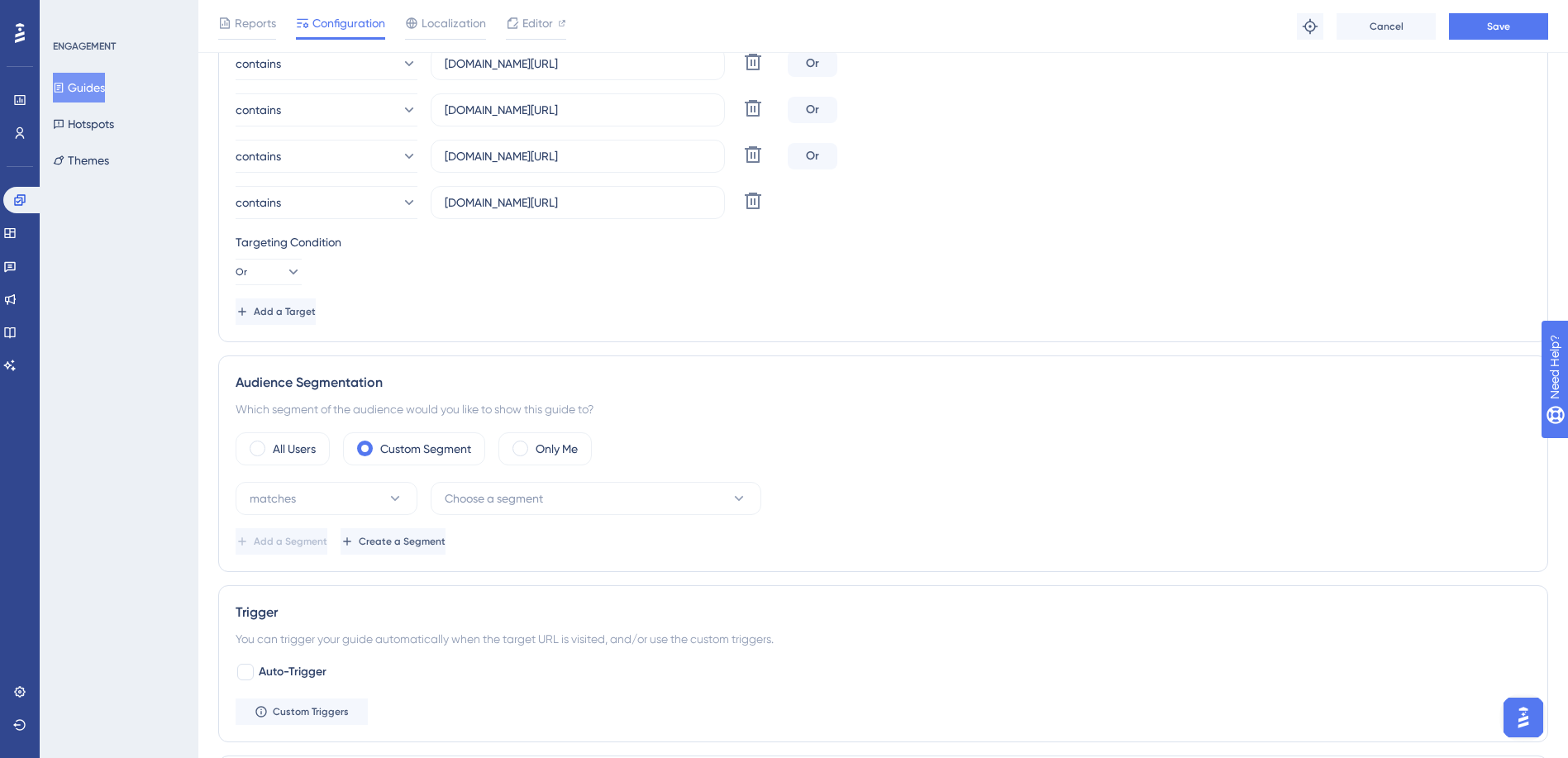
scroll to position [492, 0]
click at [299, 448] on label "All Users" at bounding box center [294, 448] width 43 height 20
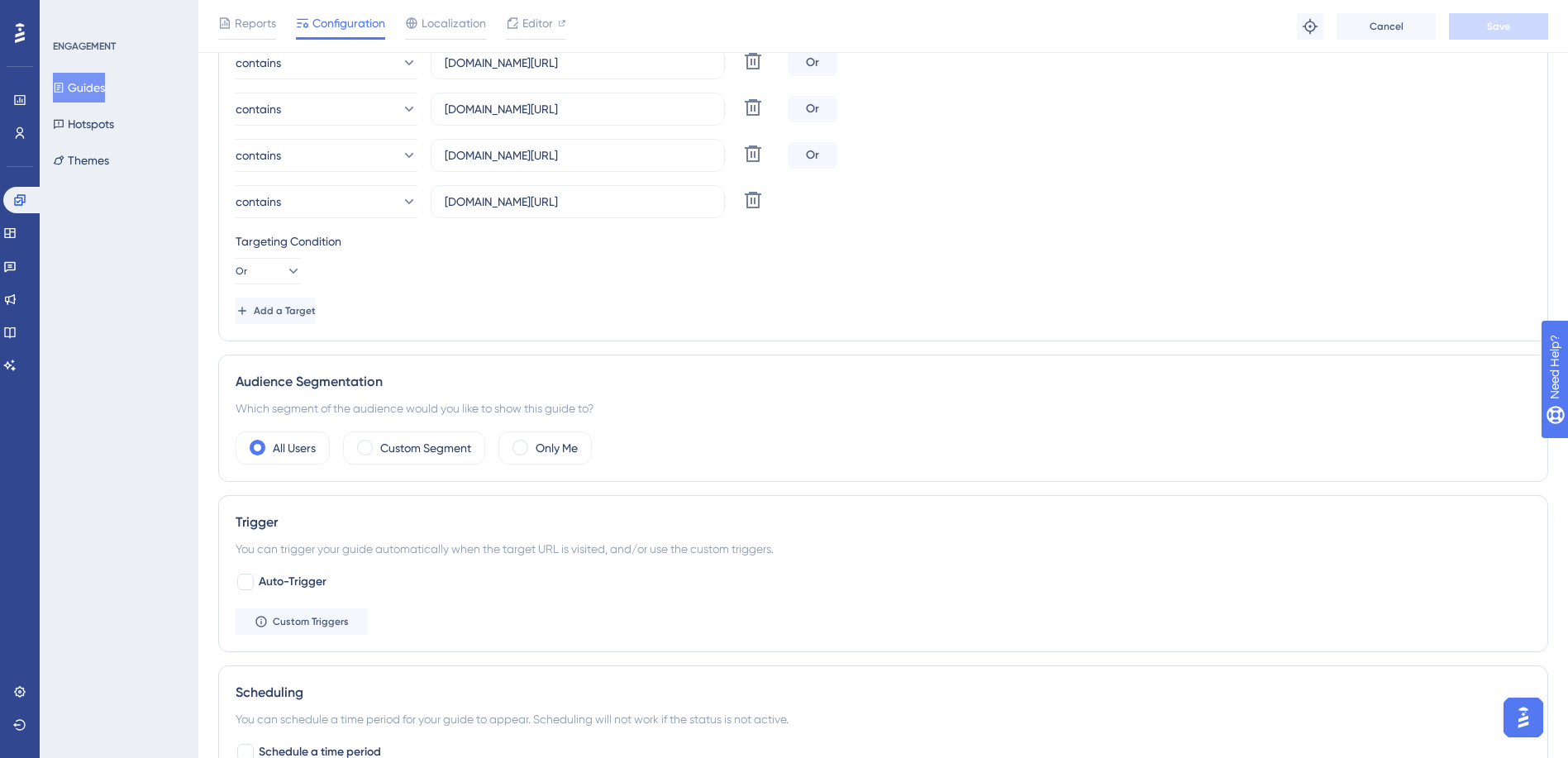
scroll to position [244, 0]
